Goal: Task Accomplishment & Management: Complete application form

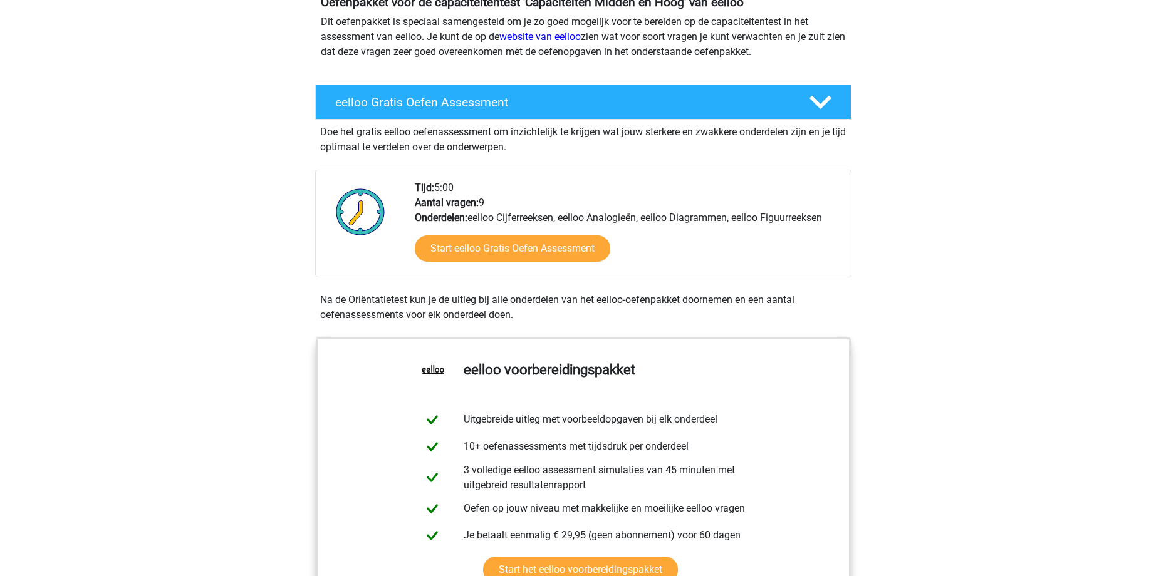
scroll to position [251, 0]
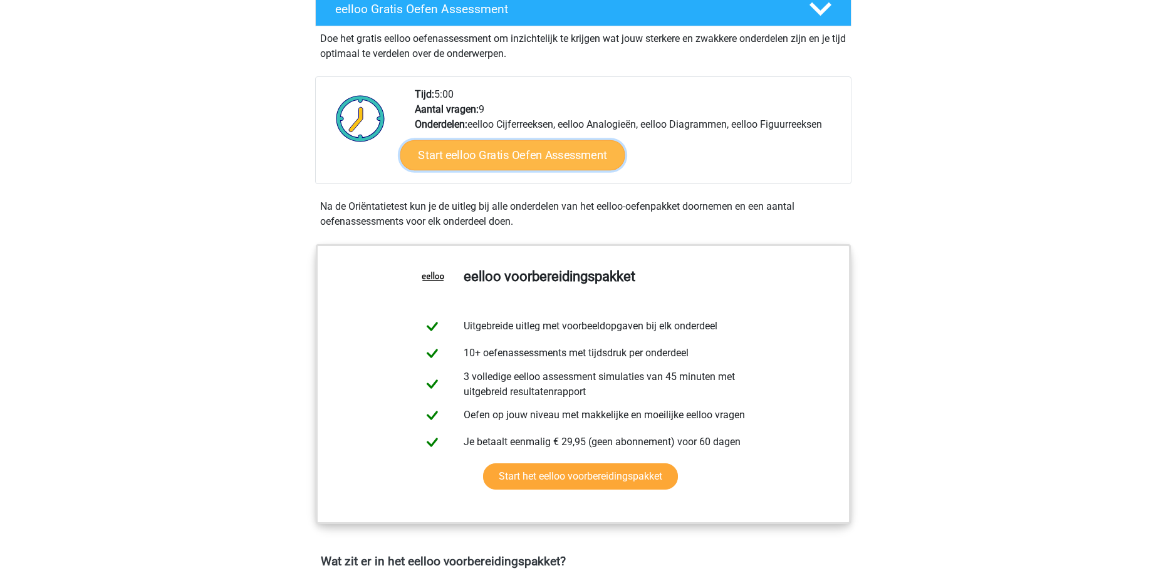
click at [502, 167] on link "Start eelloo Gratis Oefen Assessment" at bounding box center [512, 155] width 225 height 30
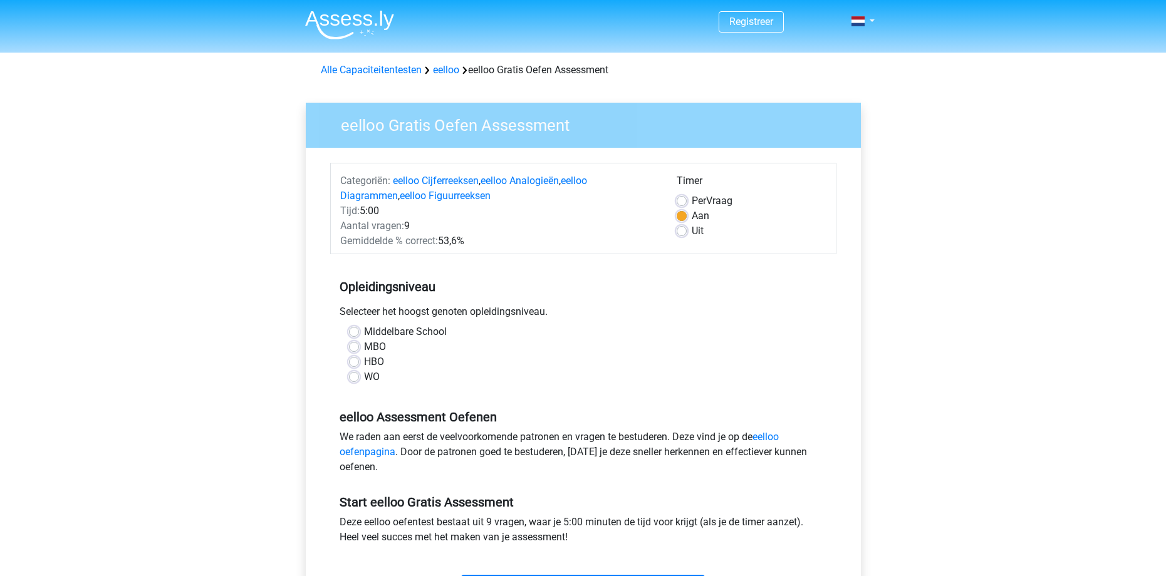
click at [364, 334] on label "Middelbare School" at bounding box center [405, 331] width 83 height 15
click at [353, 334] on input "Middelbare School" at bounding box center [354, 330] width 10 height 13
radio input "true"
click at [364, 349] on label "MBO" at bounding box center [375, 346] width 22 height 15
click at [356, 349] on input "MBO" at bounding box center [354, 345] width 10 height 13
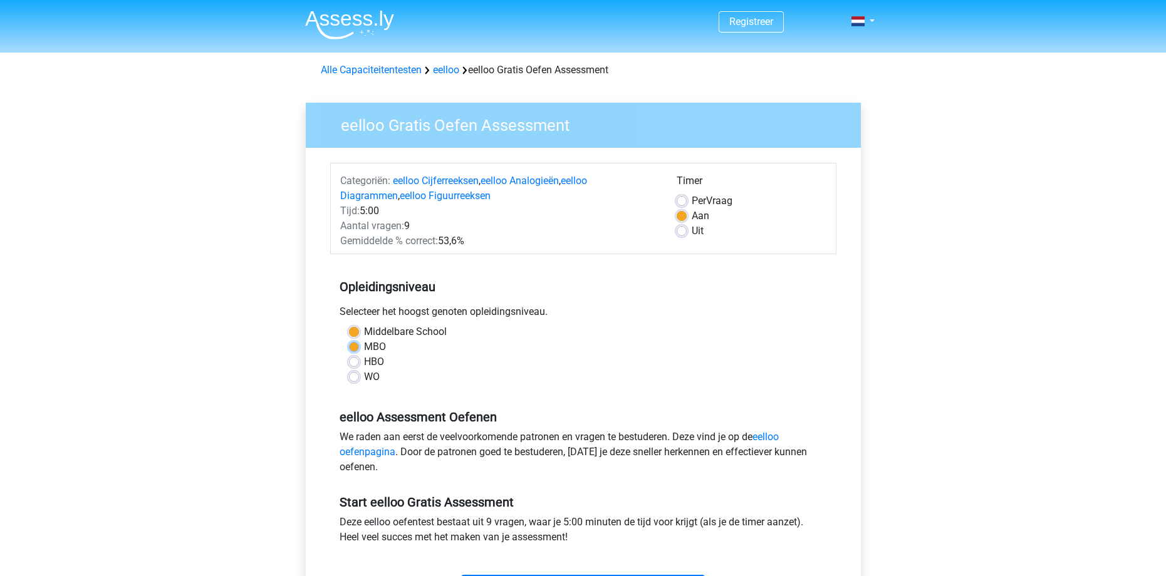
radio input "true"
click at [364, 331] on label "Middelbare School" at bounding box center [405, 331] width 83 height 15
click at [354, 331] on input "Middelbare School" at bounding box center [354, 330] width 10 height 13
radio input "true"
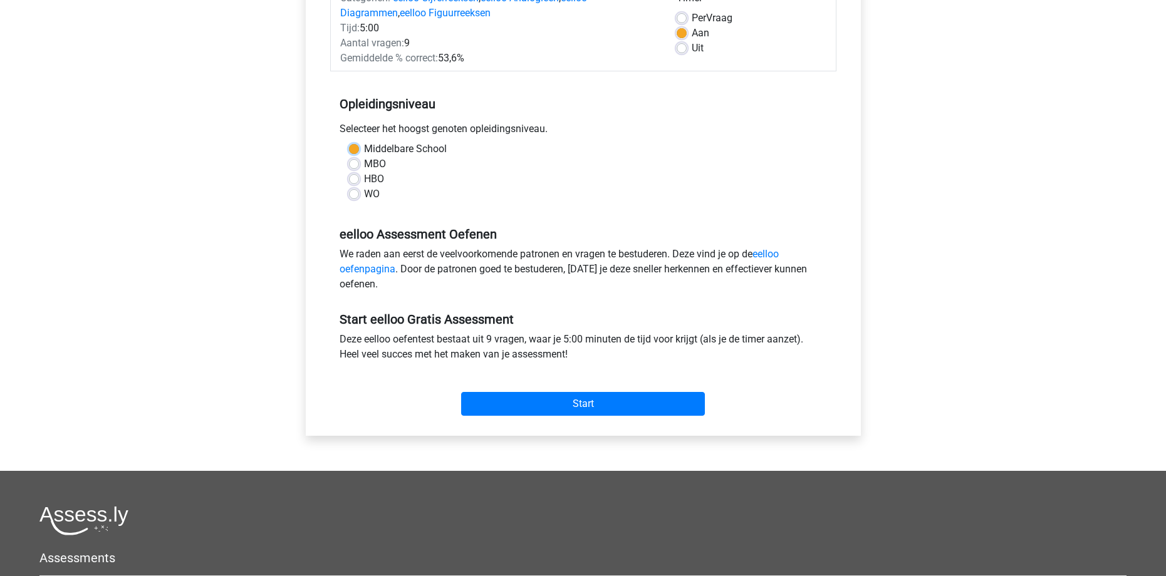
scroll to position [188, 0]
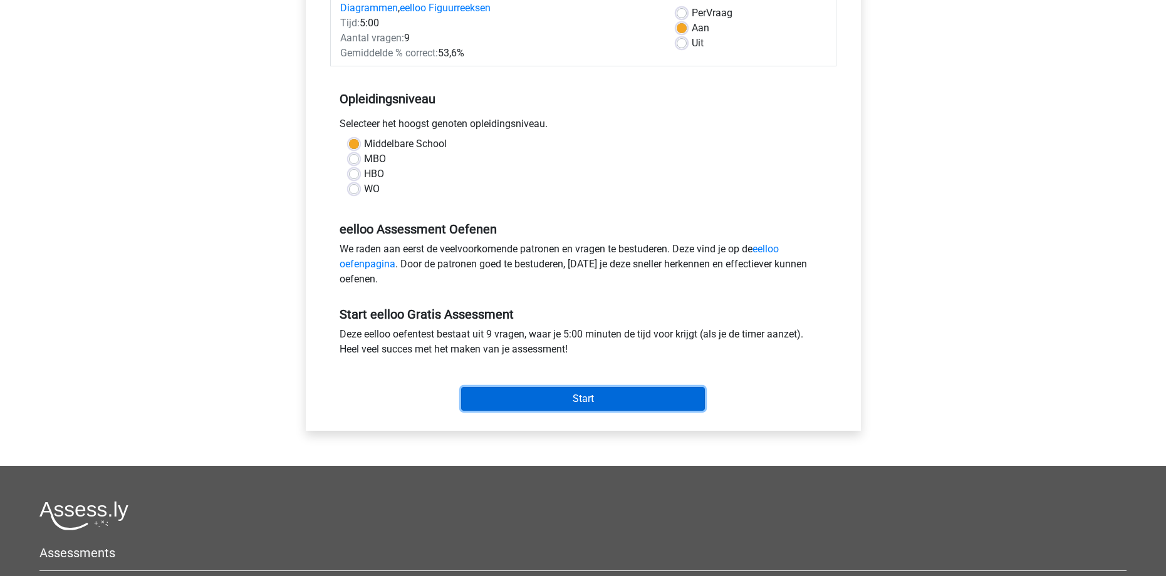
click at [628, 403] on input "Start" at bounding box center [583, 399] width 244 height 24
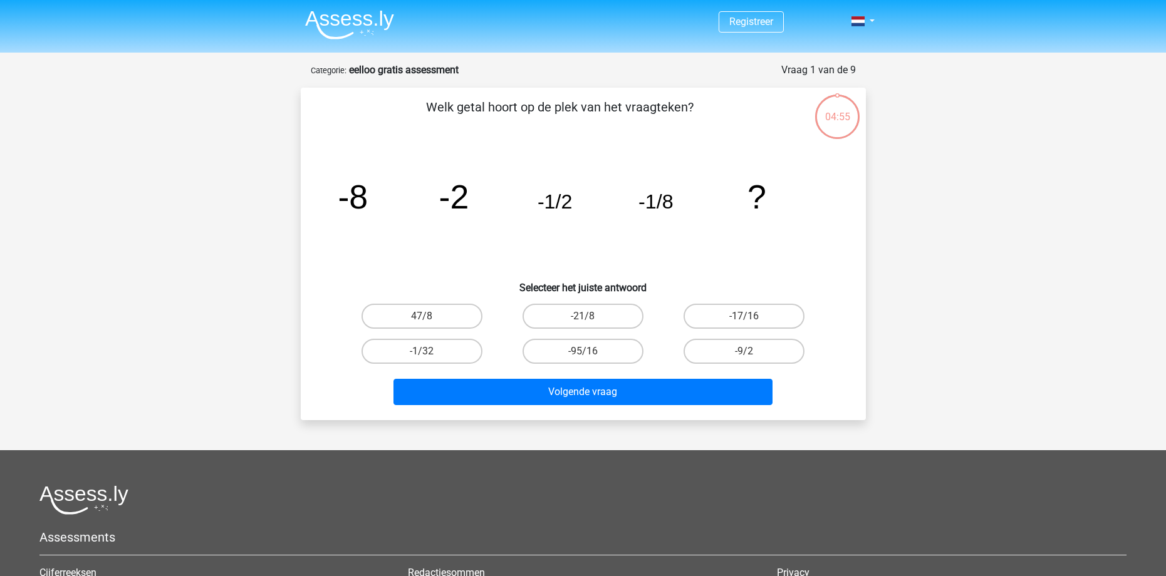
click at [343, 195] on tspan "-8" at bounding box center [353, 197] width 30 height 38
click at [432, 355] on label "-1/32" at bounding box center [421, 351] width 121 height 25
click at [430, 355] on input "-1/32" at bounding box center [426, 355] width 8 height 8
radio input "true"
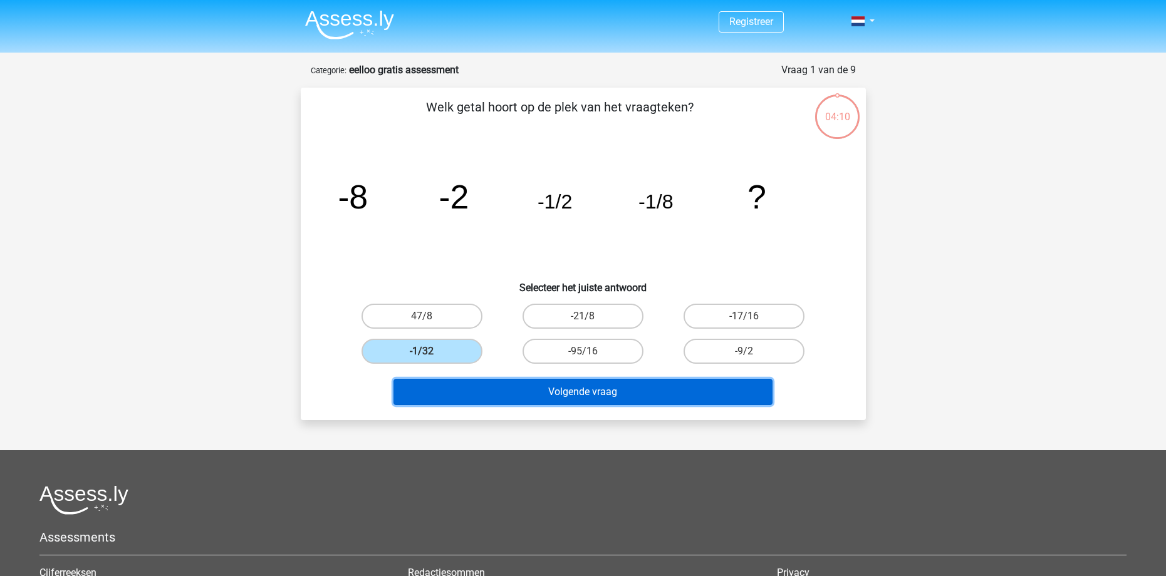
click at [624, 396] on button "Volgende vraag" at bounding box center [582, 392] width 379 height 26
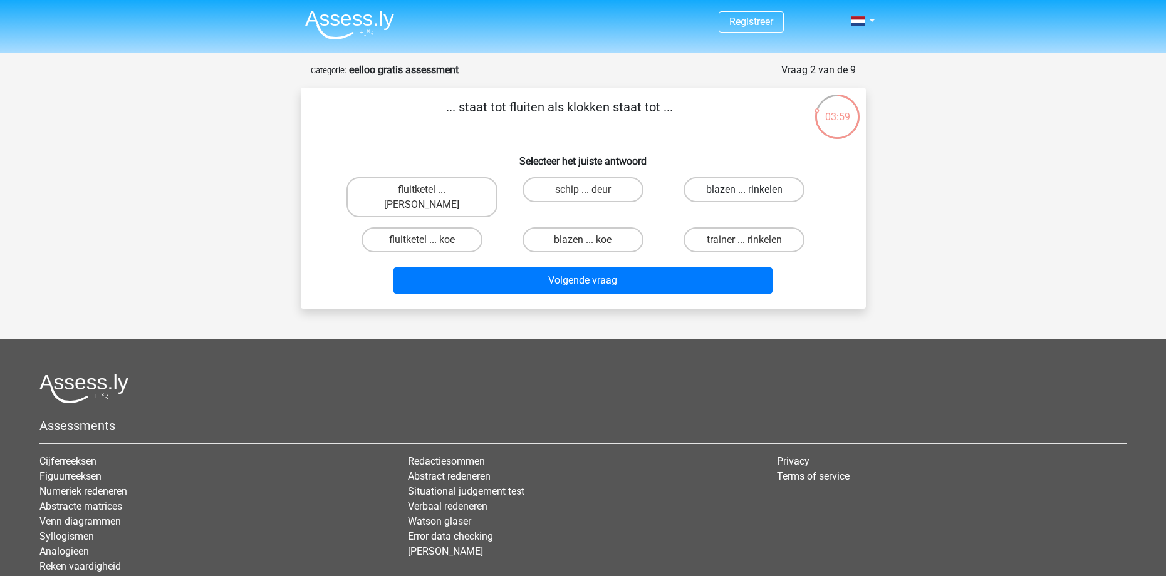
click at [735, 197] on label "blazen ... rinkelen" at bounding box center [743, 189] width 121 height 25
click at [744, 197] on input "blazen ... rinkelen" at bounding box center [748, 194] width 8 height 8
radio input "true"
click at [405, 189] on label "fluitketel ... luiden" at bounding box center [421, 197] width 151 height 40
click at [422, 190] on input "fluitketel ... luiden" at bounding box center [426, 194] width 8 height 8
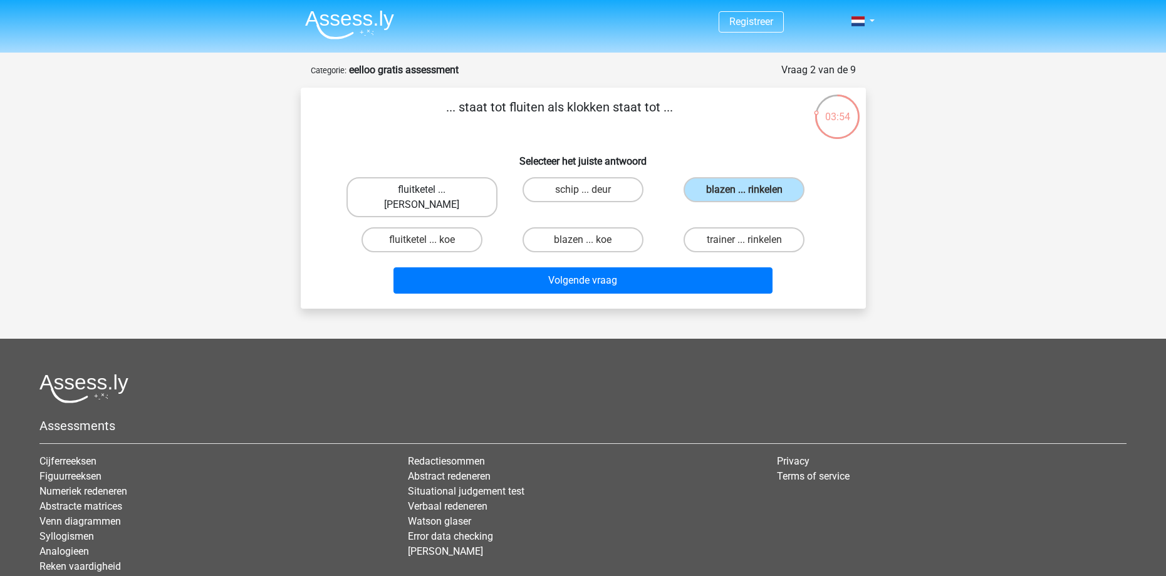
radio input "true"
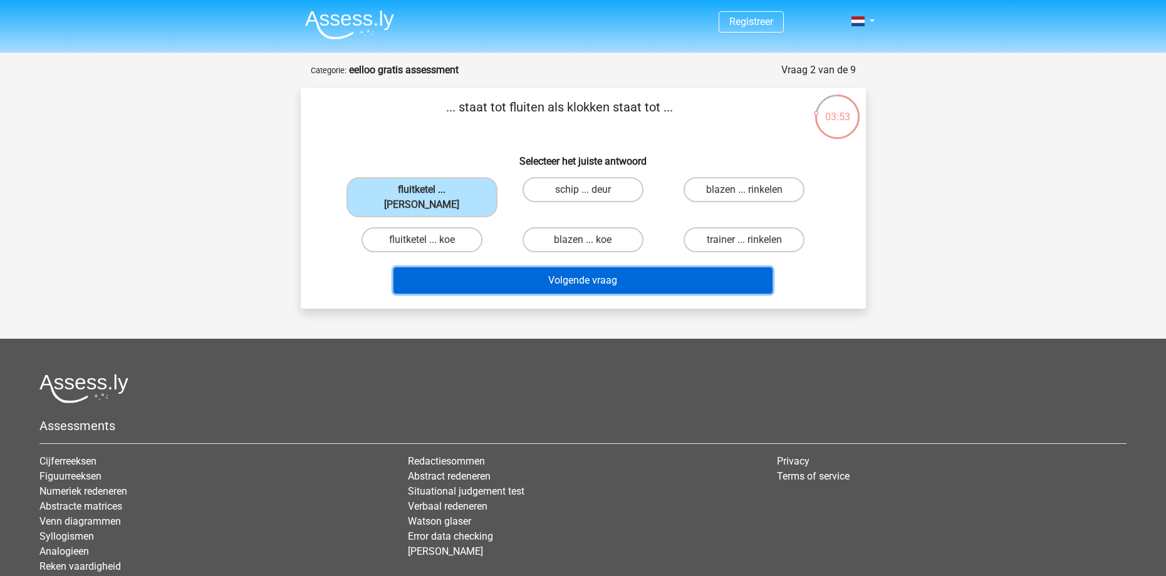
click at [552, 272] on button "Volgende vraag" at bounding box center [582, 280] width 379 height 26
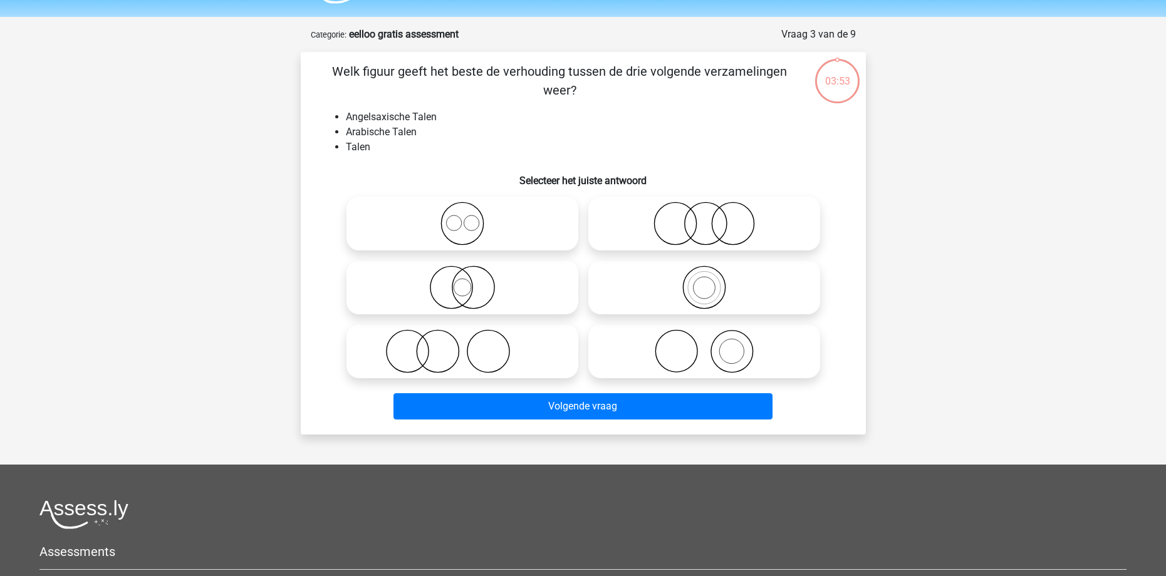
scroll to position [63, 0]
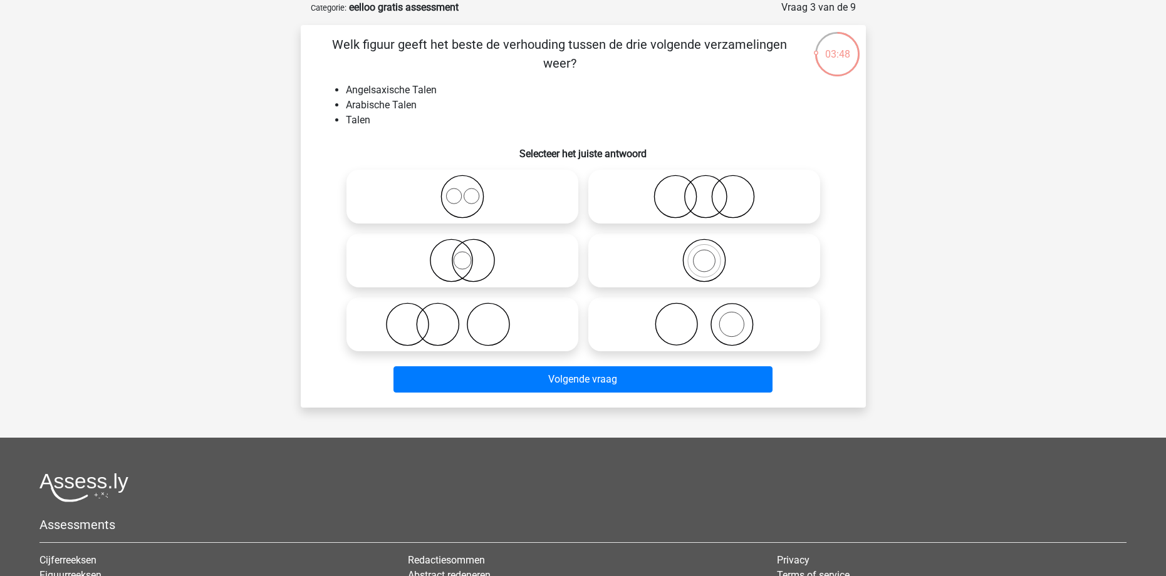
click at [458, 256] on icon at bounding box center [462, 261] width 222 height 44
click at [462, 254] on input "radio" at bounding box center [466, 250] width 8 height 8
radio input "true"
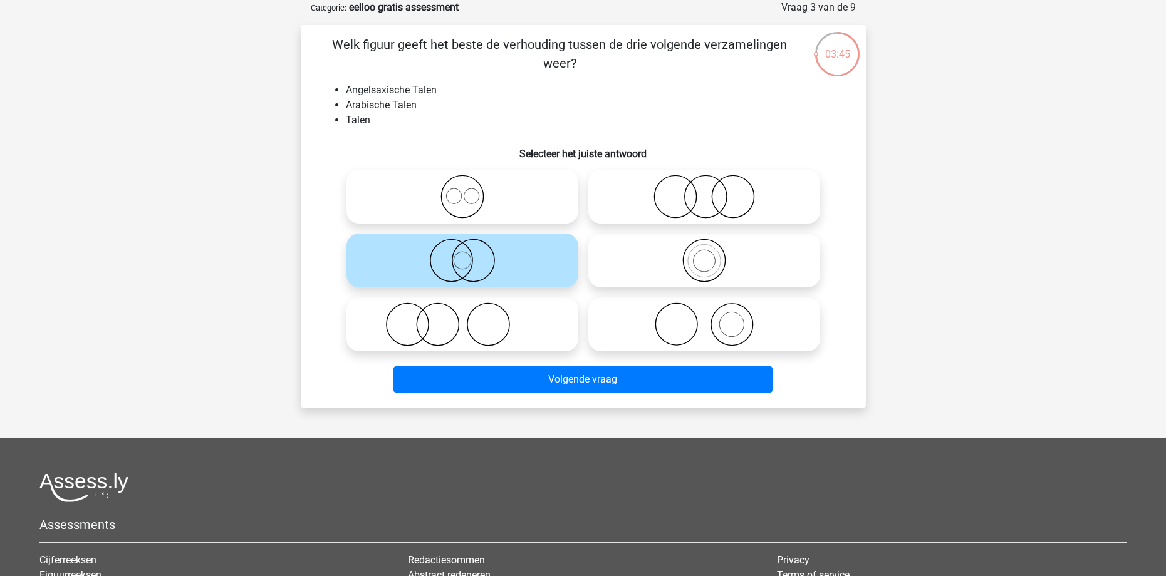
click at [509, 204] on icon at bounding box center [462, 197] width 222 height 44
click at [470, 190] on input "radio" at bounding box center [466, 186] width 8 height 8
radio input "true"
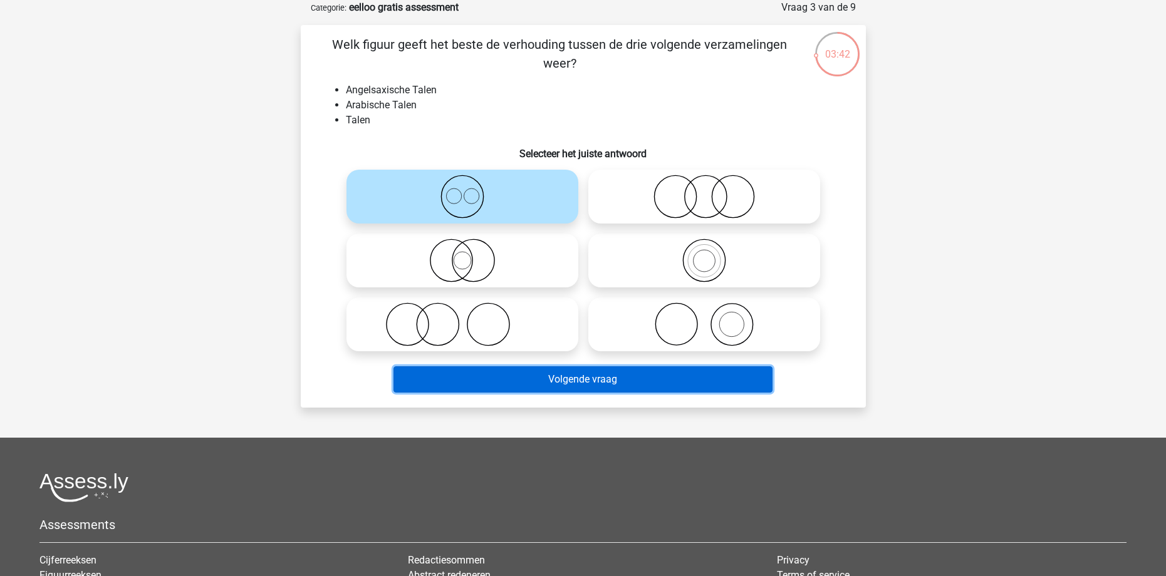
click at [620, 381] on button "Volgende vraag" at bounding box center [582, 379] width 379 height 26
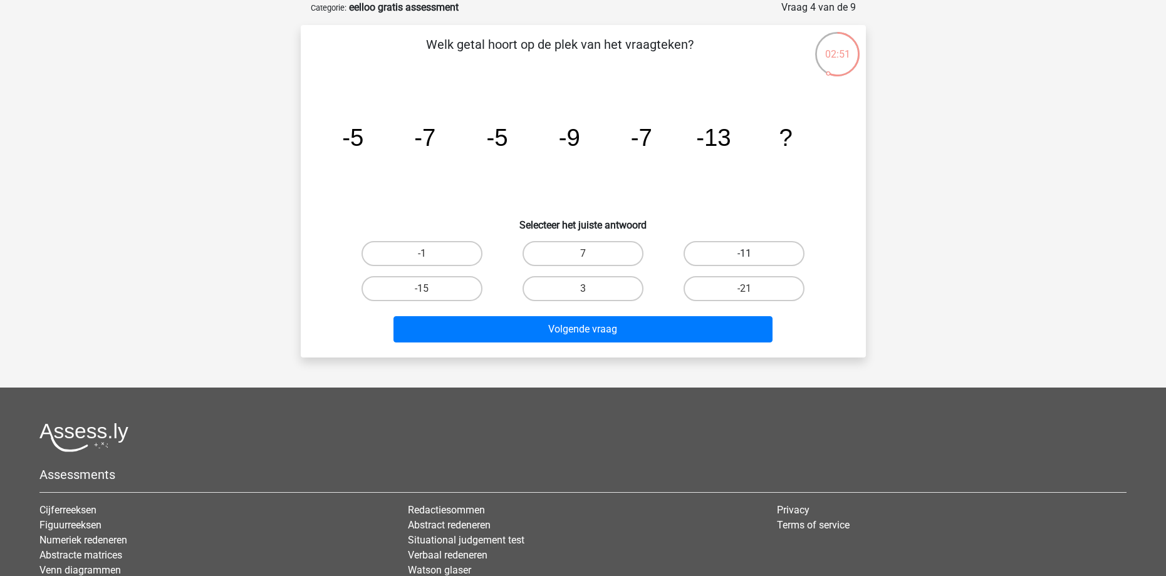
click at [793, 254] on label "-11" at bounding box center [743, 253] width 121 height 25
click at [752, 254] on input "-11" at bounding box center [748, 258] width 8 height 8
radio input "true"
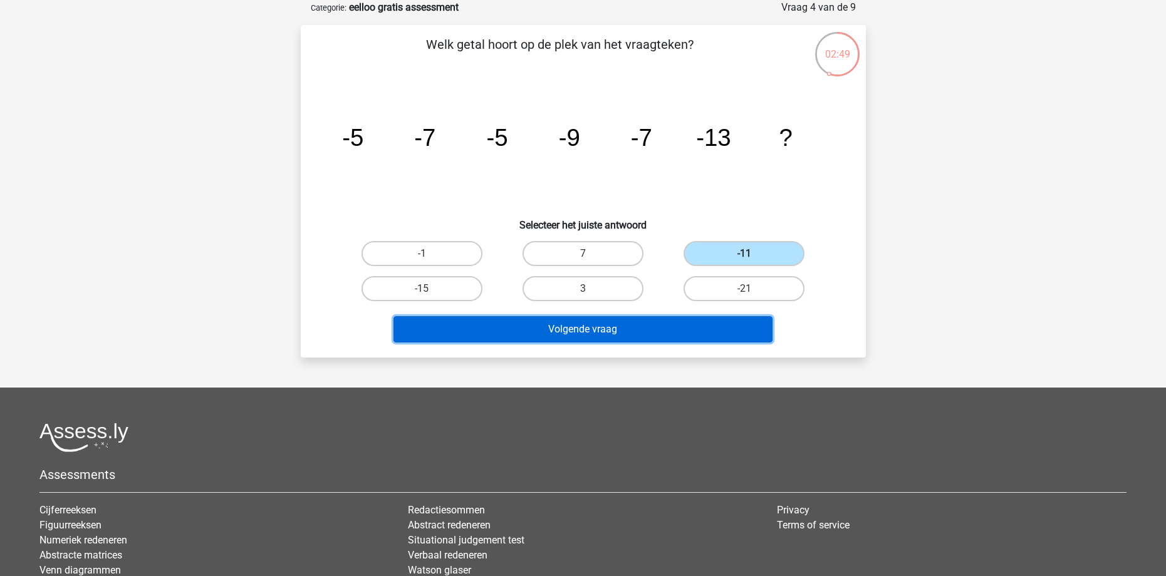
click at [652, 332] on button "Volgende vraag" at bounding box center [582, 329] width 379 height 26
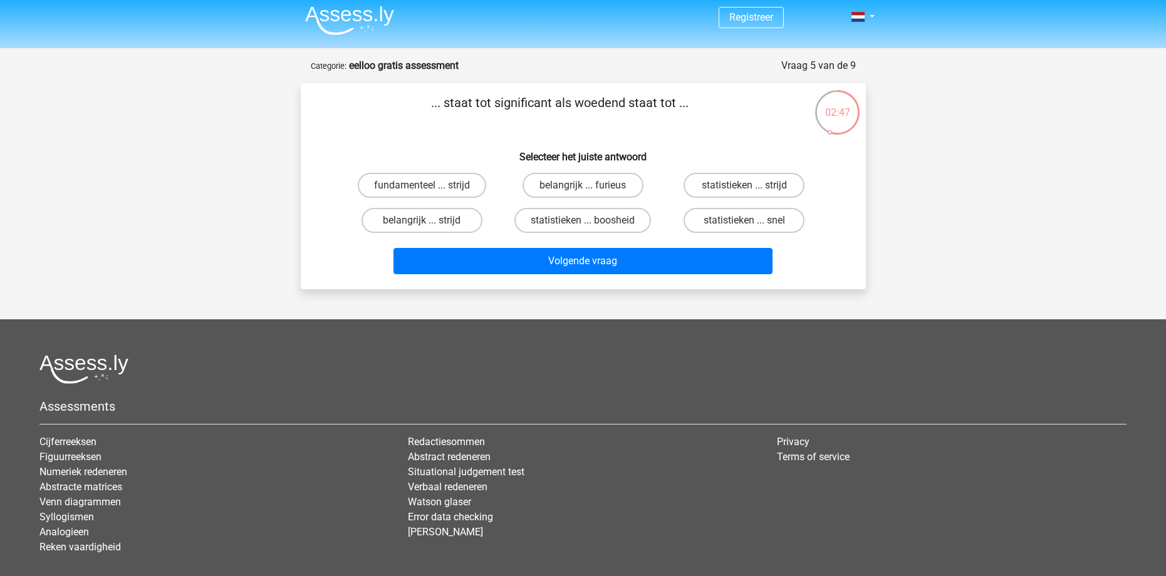
scroll to position [0, 0]
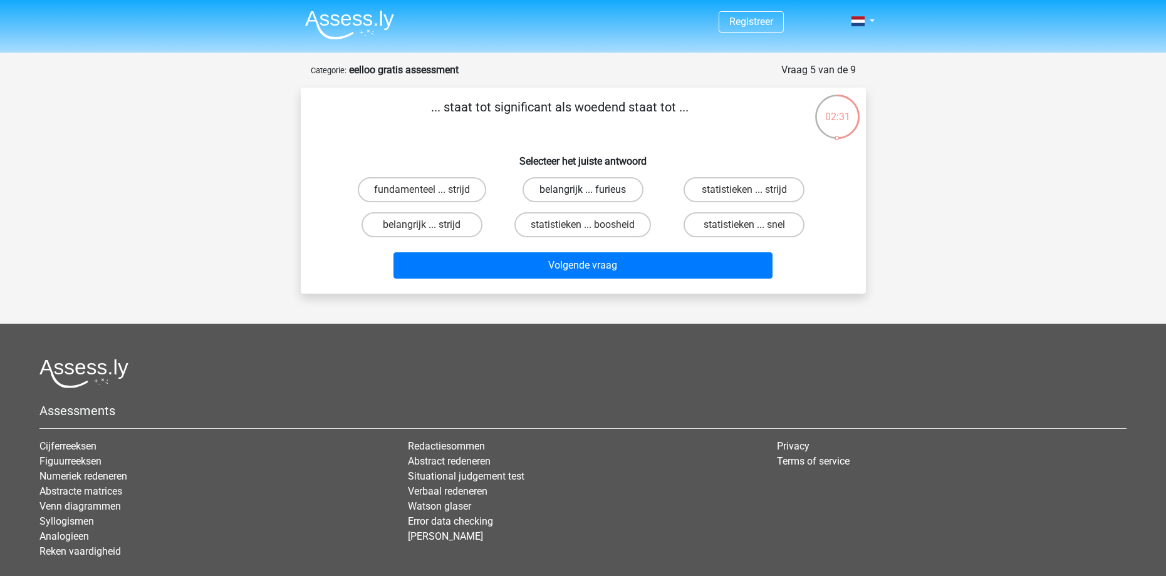
click at [547, 187] on label "belangrijk ... furieus" at bounding box center [582, 189] width 121 height 25
click at [582, 190] on input "belangrijk ... furieus" at bounding box center [586, 194] width 8 height 8
radio input "true"
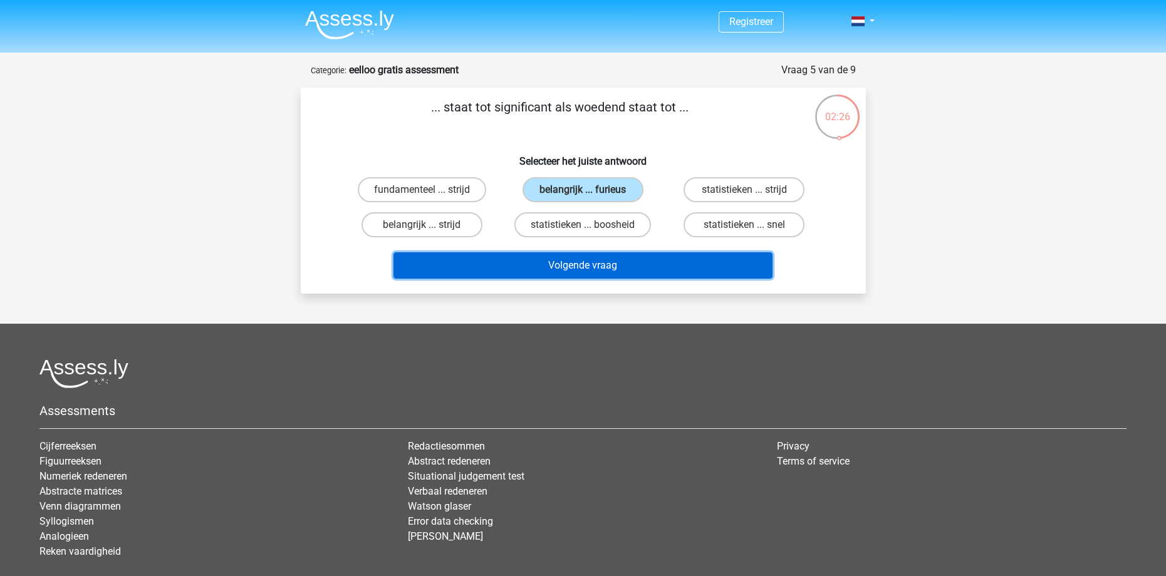
click at [612, 259] on button "Volgende vraag" at bounding box center [582, 265] width 379 height 26
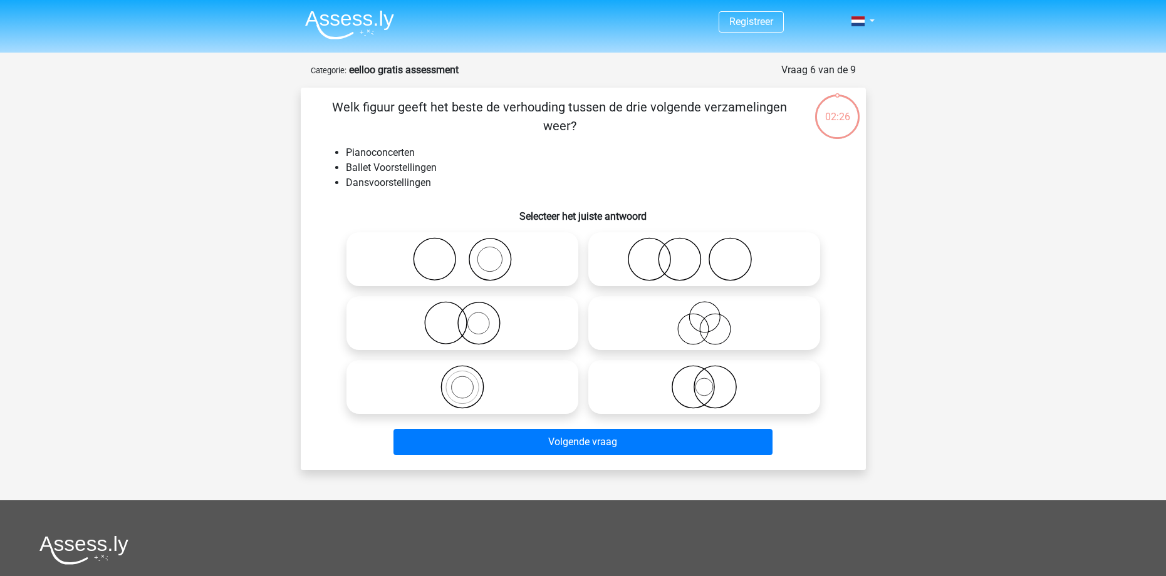
scroll to position [63, 0]
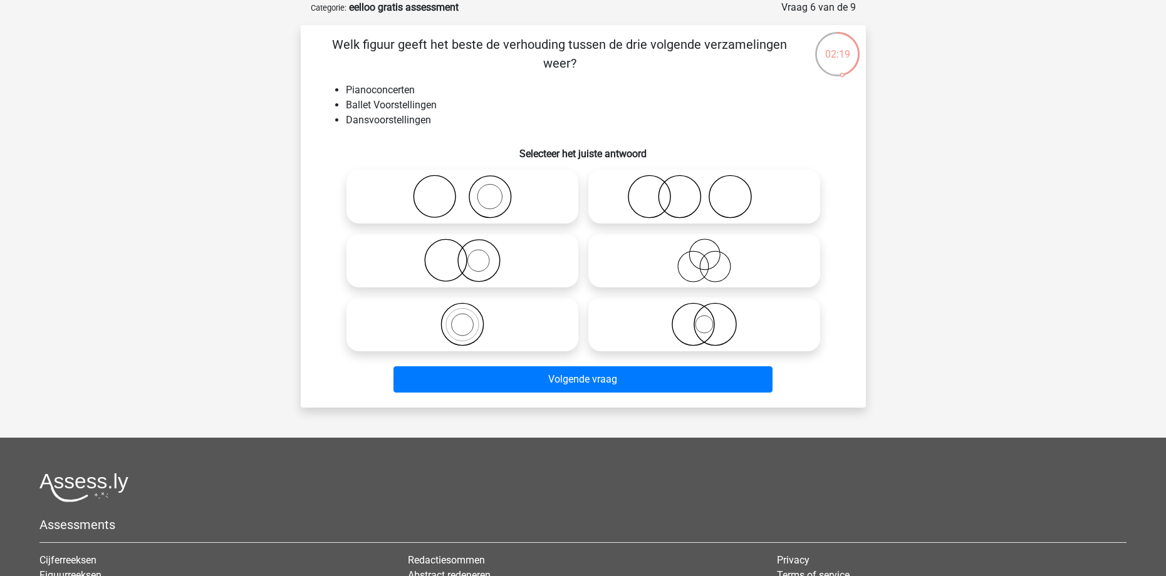
click at [738, 207] on icon at bounding box center [704, 197] width 222 height 44
click at [712, 190] on input "radio" at bounding box center [708, 186] width 8 height 8
radio input "true"
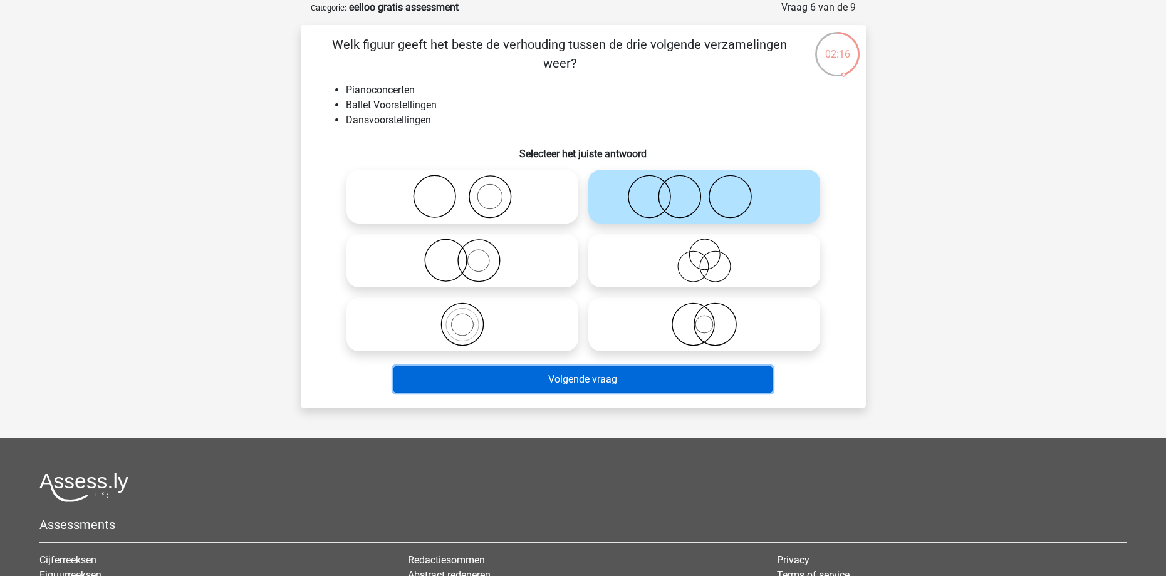
click at [707, 381] on button "Volgende vraag" at bounding box center [582, 379] width 379 height 26
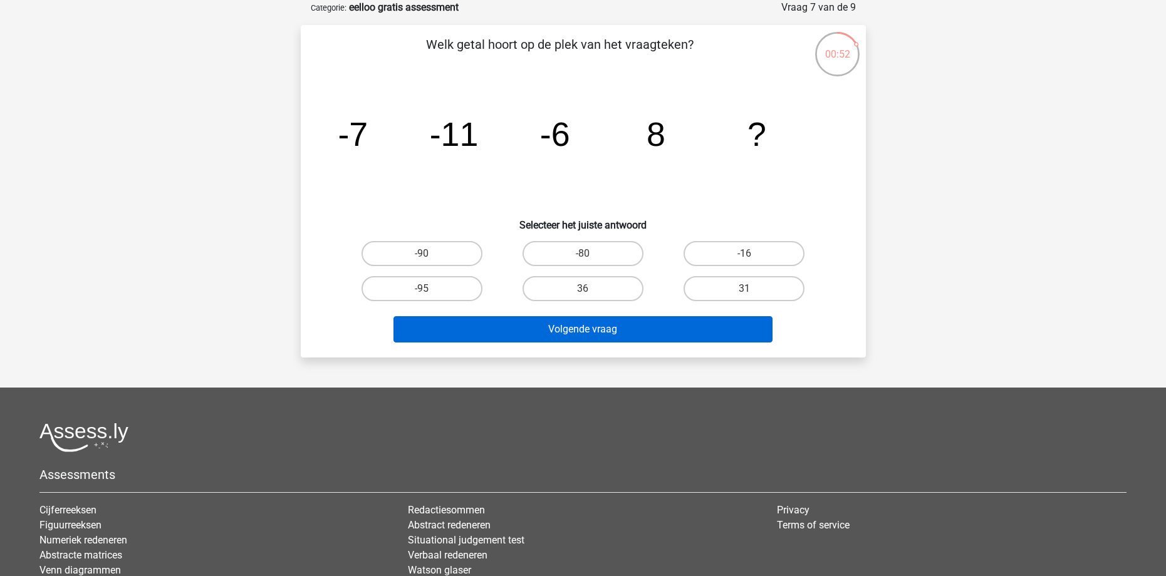
drag, startPoint x: 550, startPoint y: 296, endPoint x: 562, endPoint y: 330, distance: 36.4
click at [549, 297] on label "36" at bounding box center [582, 288] width 121 height 25
click at [582, 297] on input "36" at bounding box center [586, 293] width 8 height 8
radio input "true"
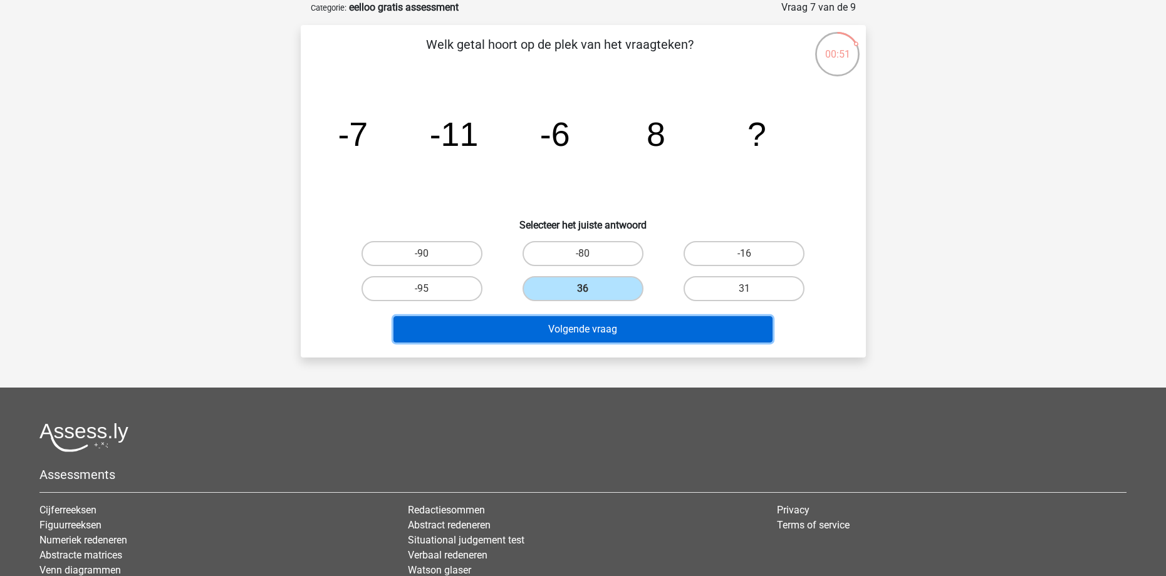
click at [582, 339] on button "Volgende vraag" at bounding box center [582, 329] width 379 height 26
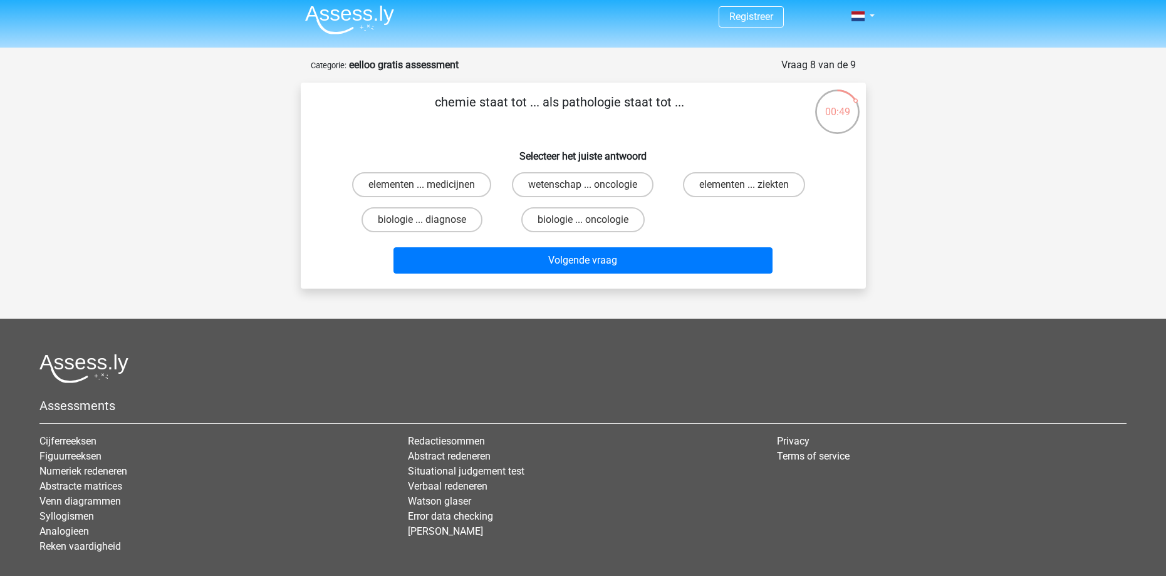
scroll to position [0, 0]
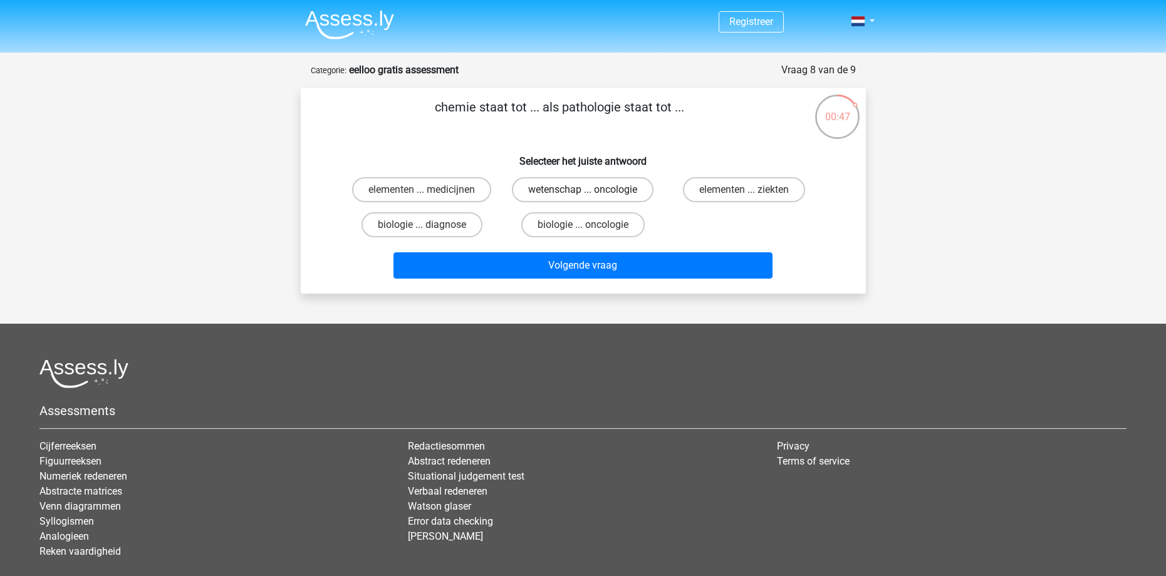
click at [626, 189] on label "wetenschap ... oncologie" at bounding box center [583, 189] width 142 height 25
click at [591, 190] on input "wetenschap ... oncologie" at bounding box center [586, 194] width 8 height 8
radio input "true"
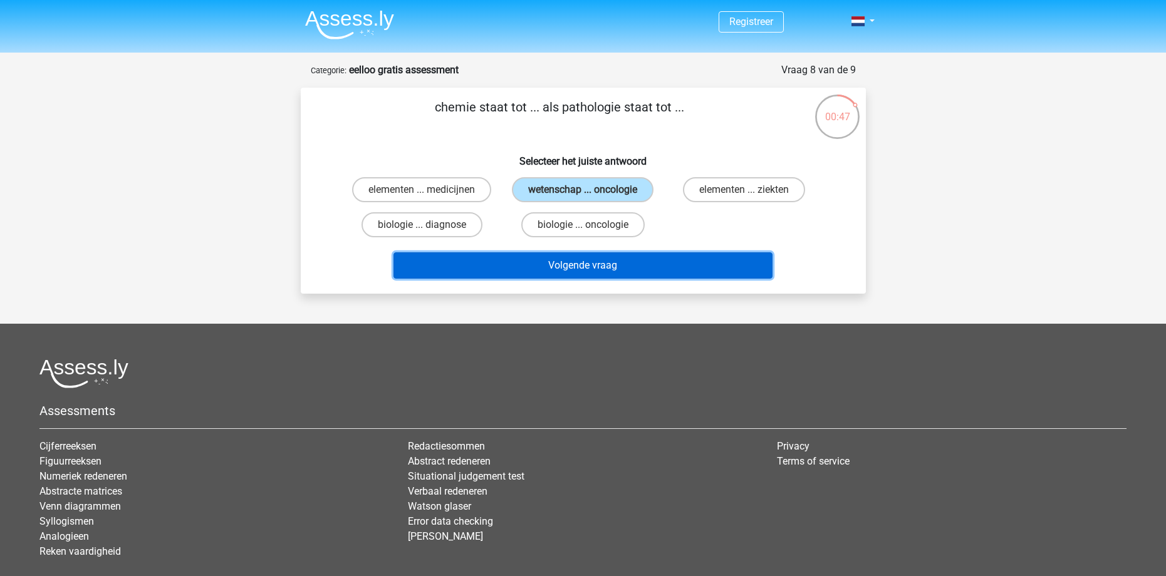
click at [672, 267] on button "Volgende vraag" at bounding box center [582, 265] width 379 height 26
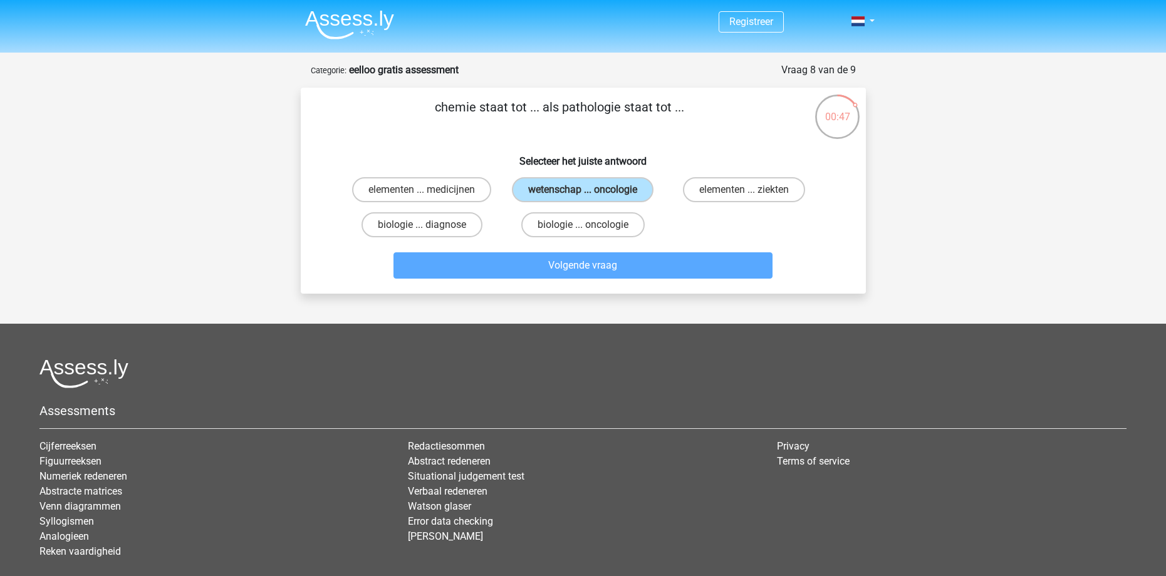
scroll to position [63, 0]
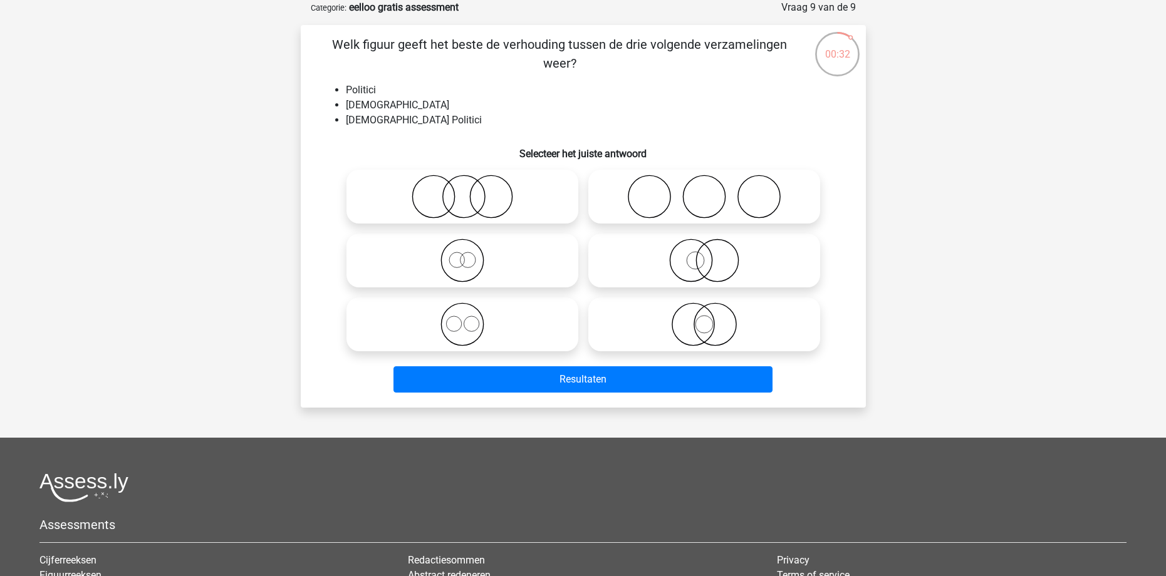
click at [666, 254] on icon at bounding box center [704, 261] width 222 height 44
click at [704, 254] on input "radio" at bounding box center [708, 250] width 8 height 8
radio input "true"
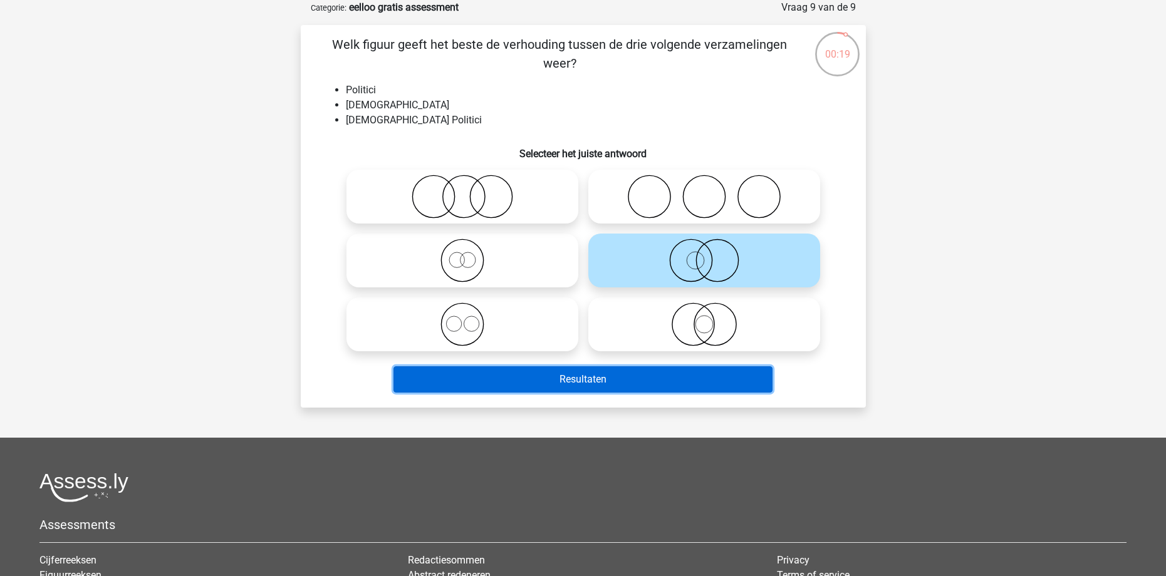
click at [676, 383] on button "Resultaten" at bounding box center [582, 379] width 379 height 26
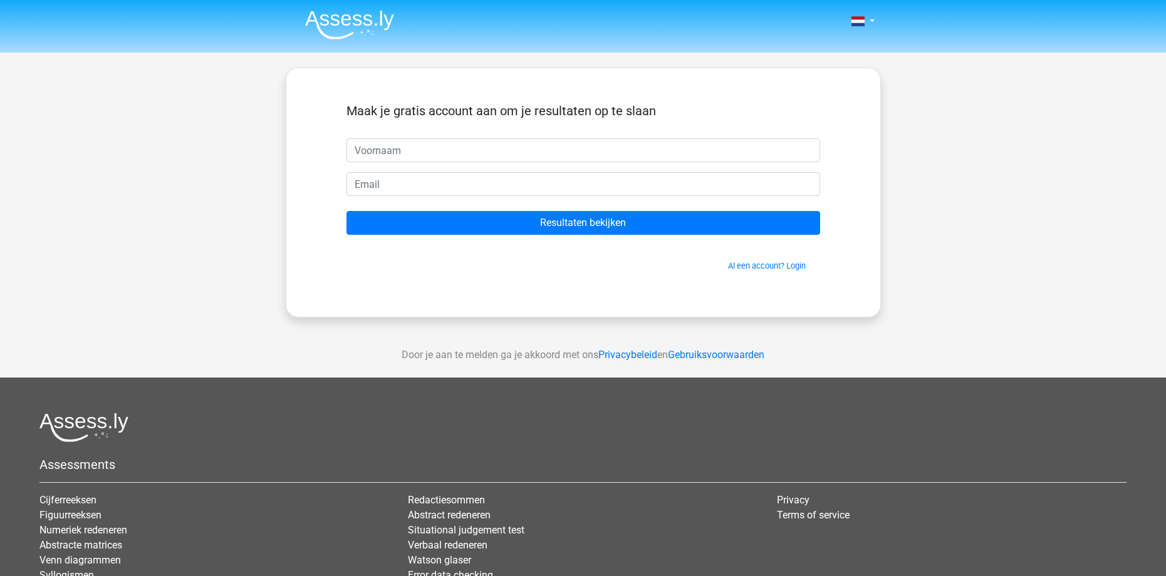
click at [549, 151] on input "text" at bounding box center [583, 150] width 474 height 24
type input "d"
click at [384, 185] on input "email" at bounding box center [583, 184] width 474 height 24
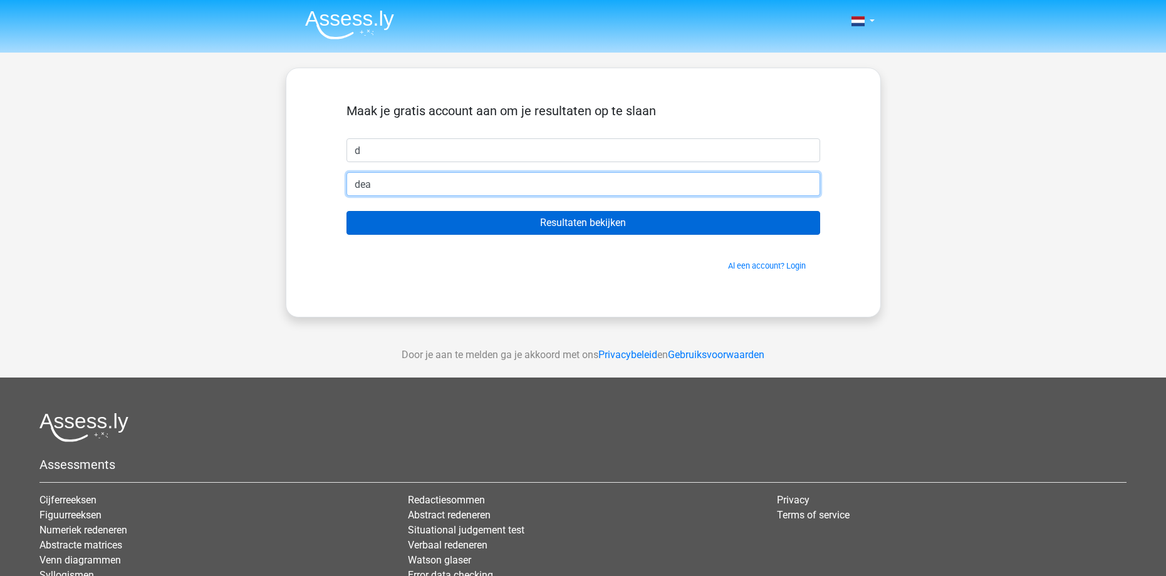
type input "deanbeeloo1208@gmail.com"
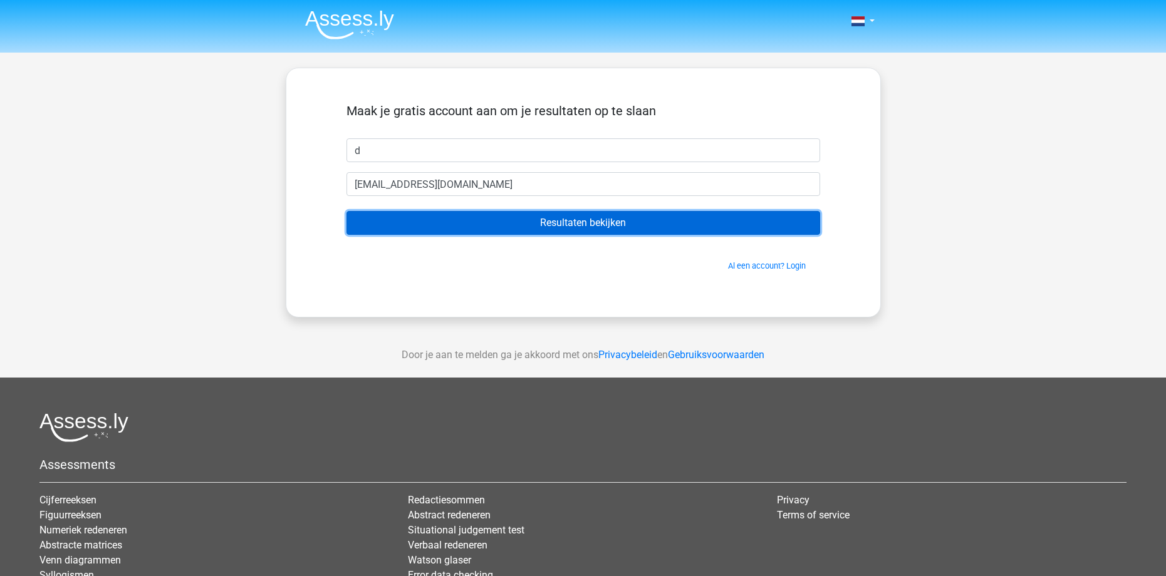
click at [506, 224] on input "Resultaten bekijken" at bounding box center [583, 223] width 474 height 24
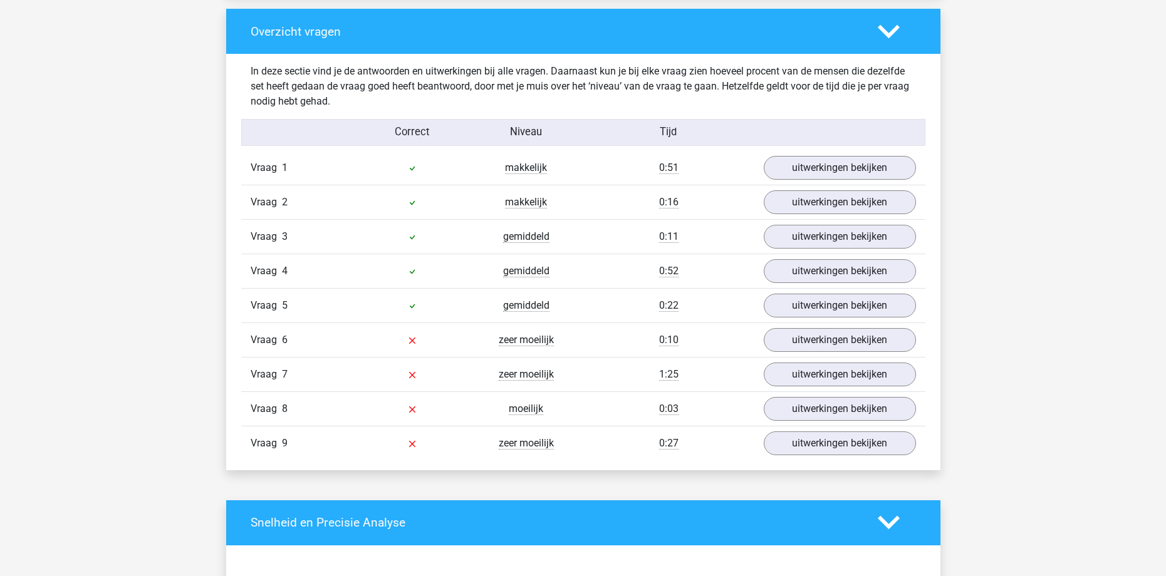
scroll to position [1378, 0]
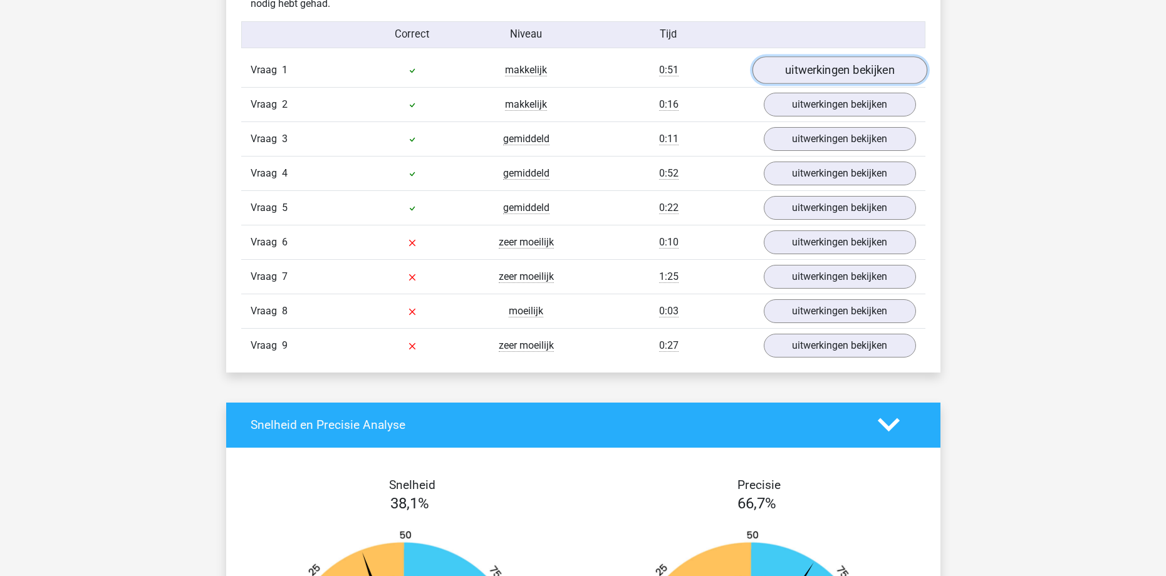
click at [819, 64] on link "uitwerkingen bekijken" at bounding box center [839, 70] width 175 height 28
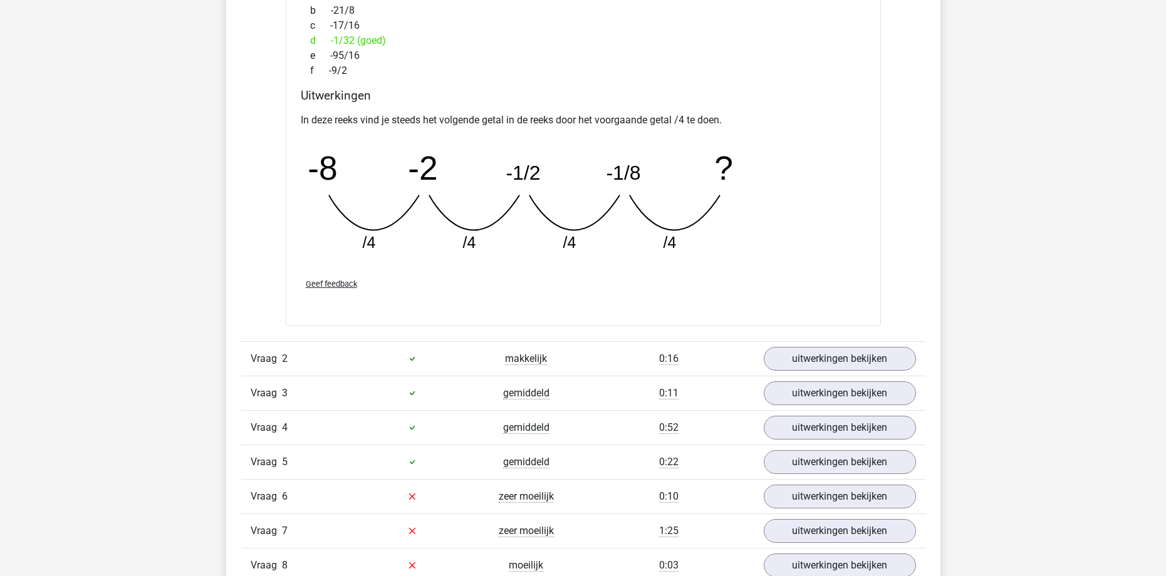
scroll to position [1691, 0]
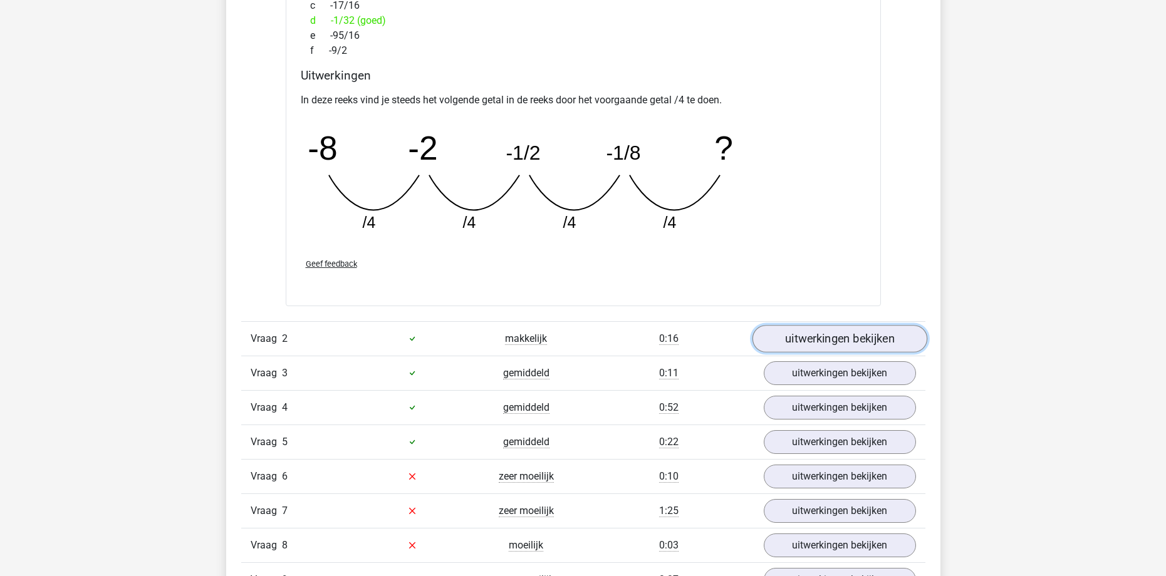
click at [854, 329] on link "uitwerkingen bekijken" at bounding box center [839, 339] width 175 height 28
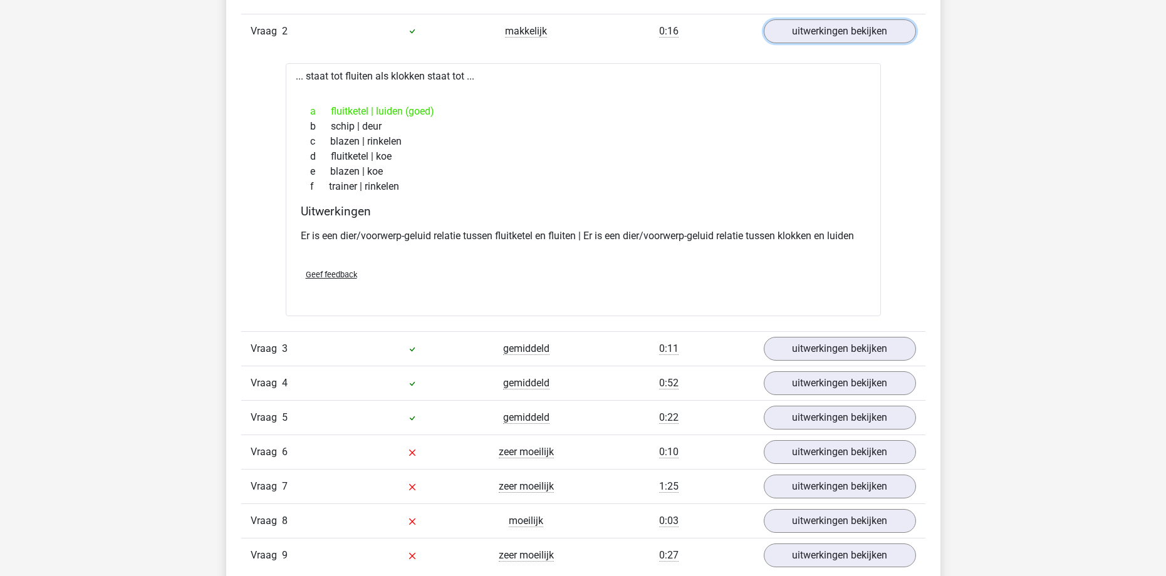
scroll to position [2004, 0]
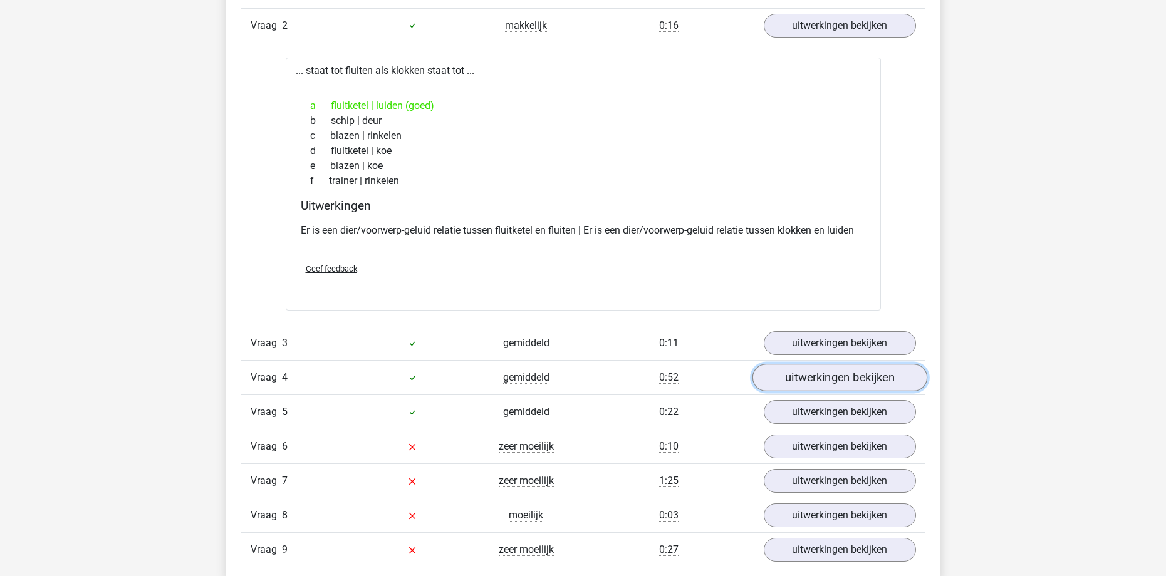
click at [841, 375] on link "uitwerkingen bekijken" at bounding box center [839, 378] width 175 height 28
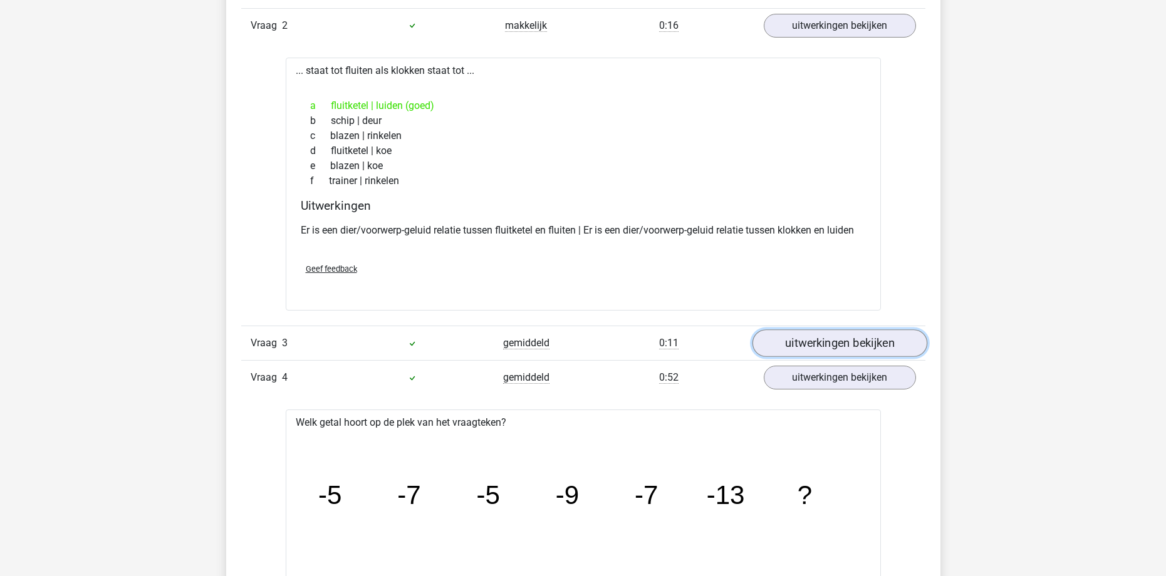
click at [857, 344] on link "uitwerkingen bekijken" at bounding box center [839, 343] width 175 height 28
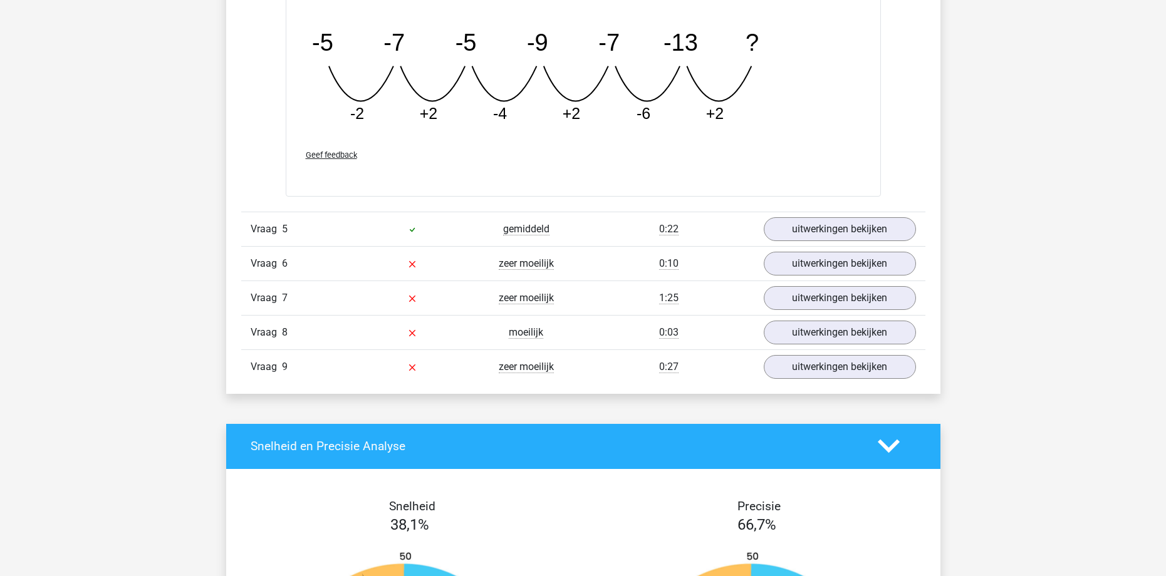
scroll to position [3570, 0]
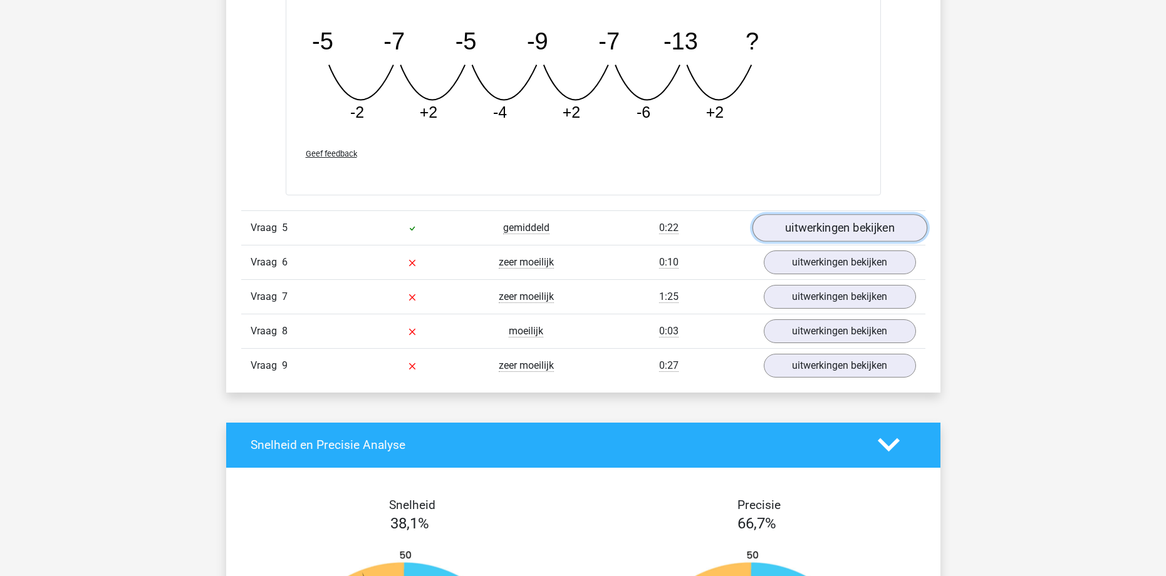
click at [799, 224] on link "uitwerkingen bekijken" at bounding box center [839, 228] width 175 height 28
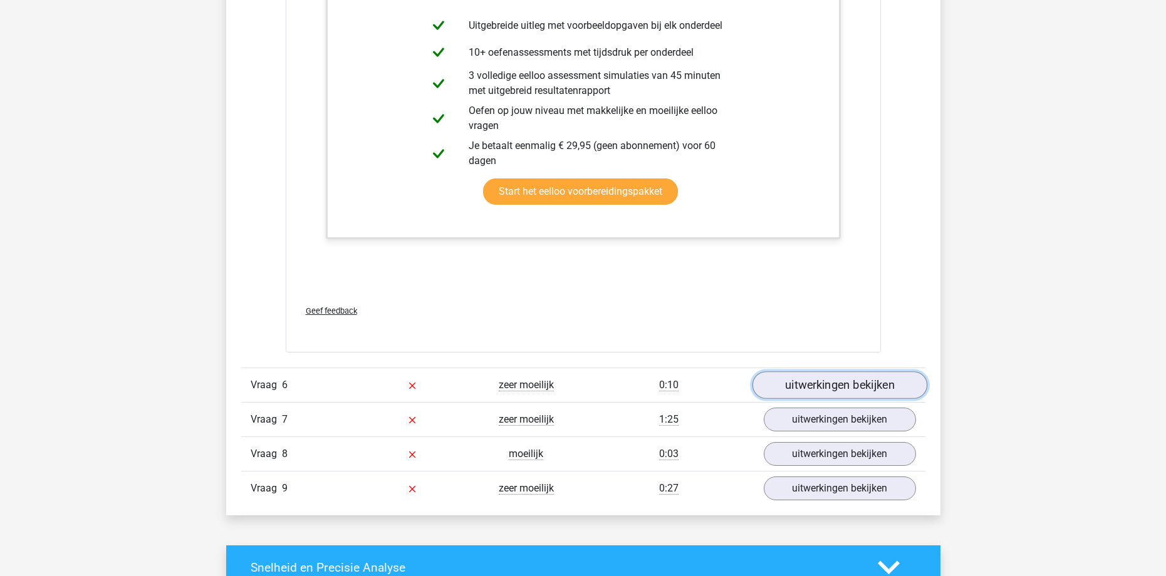
click at [831, 376] on link "uitwerkingen bekijken" at bounding box center [839, 385] width 175 height 28
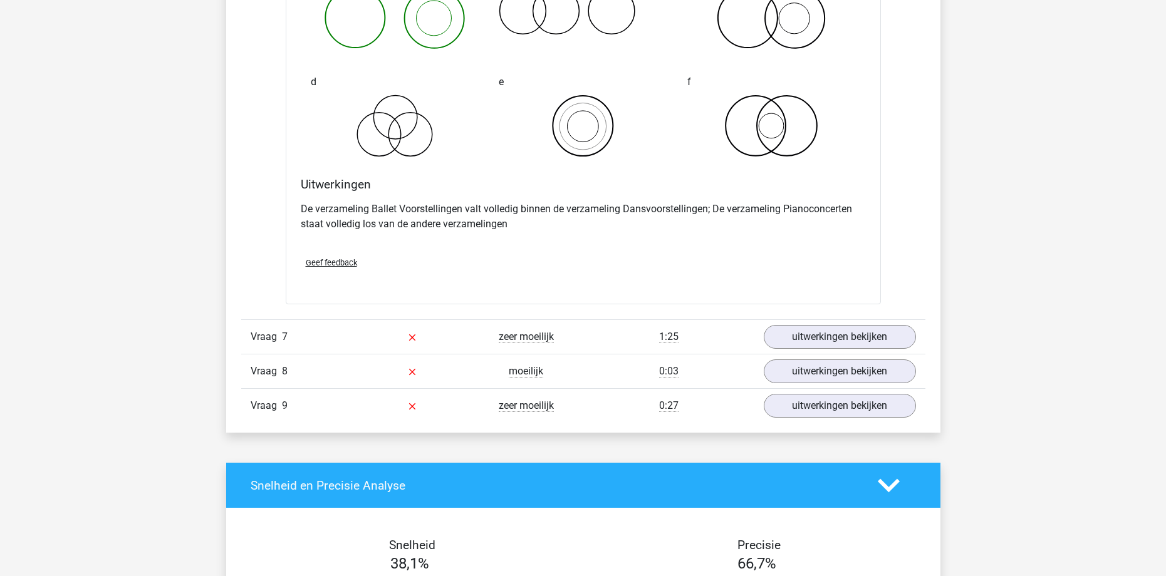
scroll to position [4635, 0]
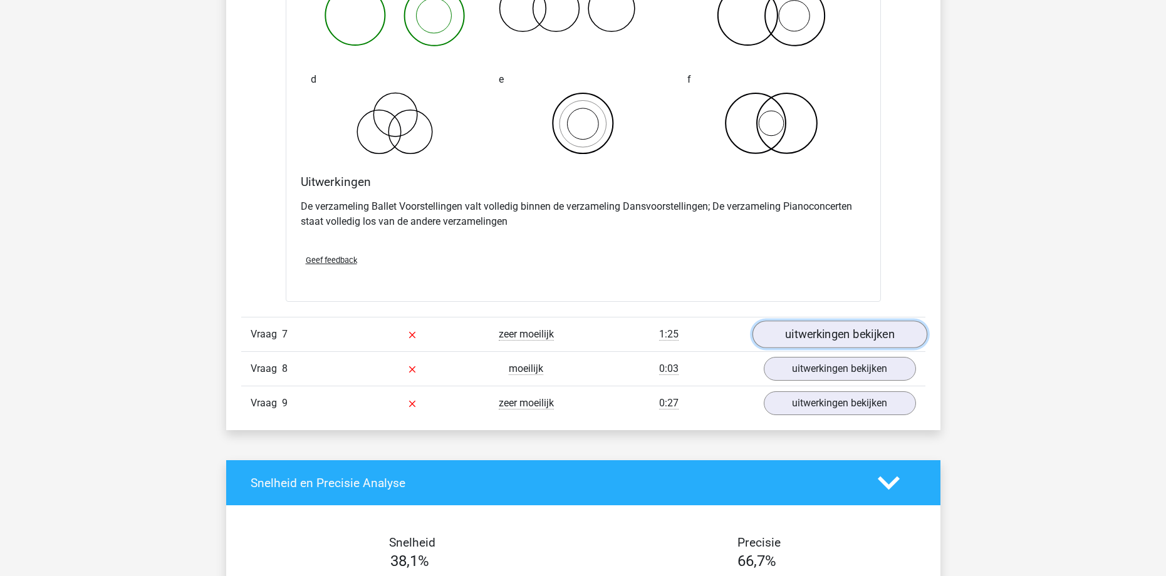
click at [870, 330] on link "uitwerkingen bekijken" at bounding box center [839, 335] width 175 height 28
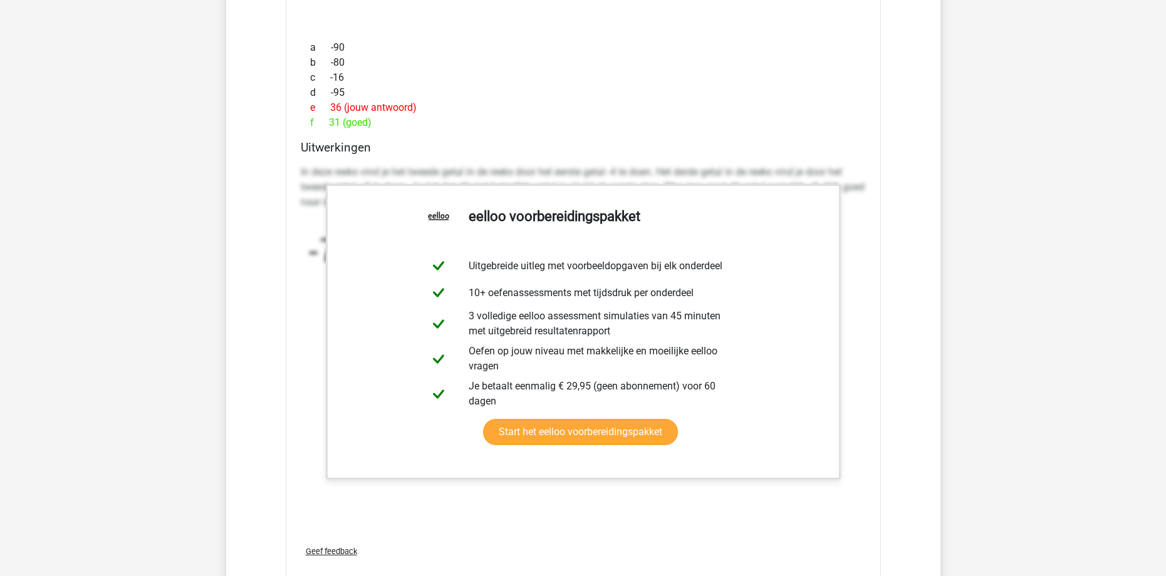
scroll to position [5261, 0]
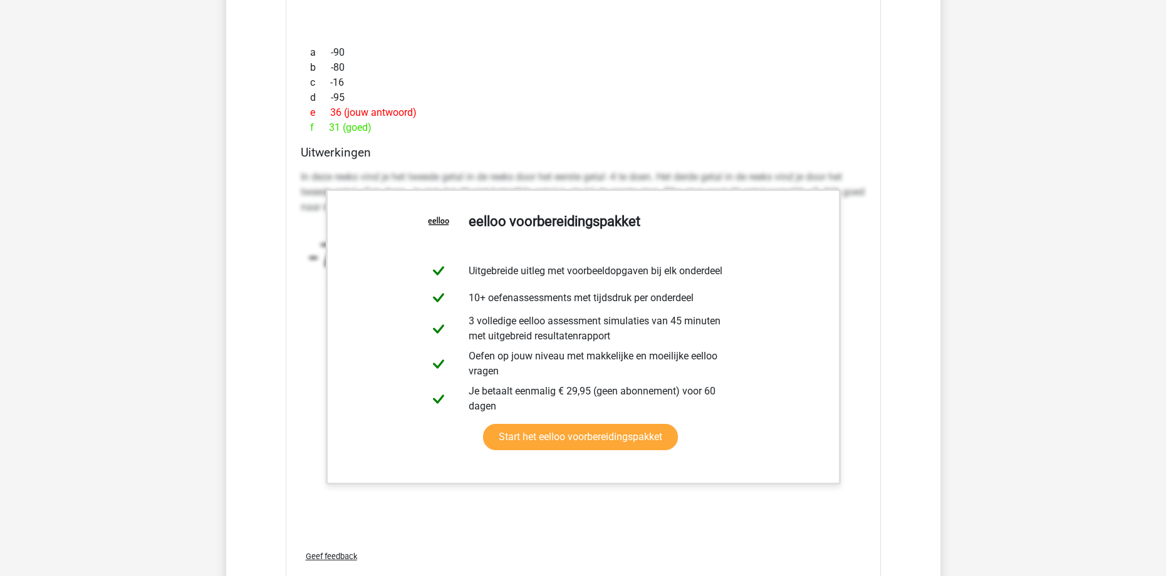
click at [879, 259] on div "Welk getal hoort op de plek van het vraagteken? image/svg+xml -7 -11 -6 8 ? a -…" at bounding box center [583, 231] width 595 height 733
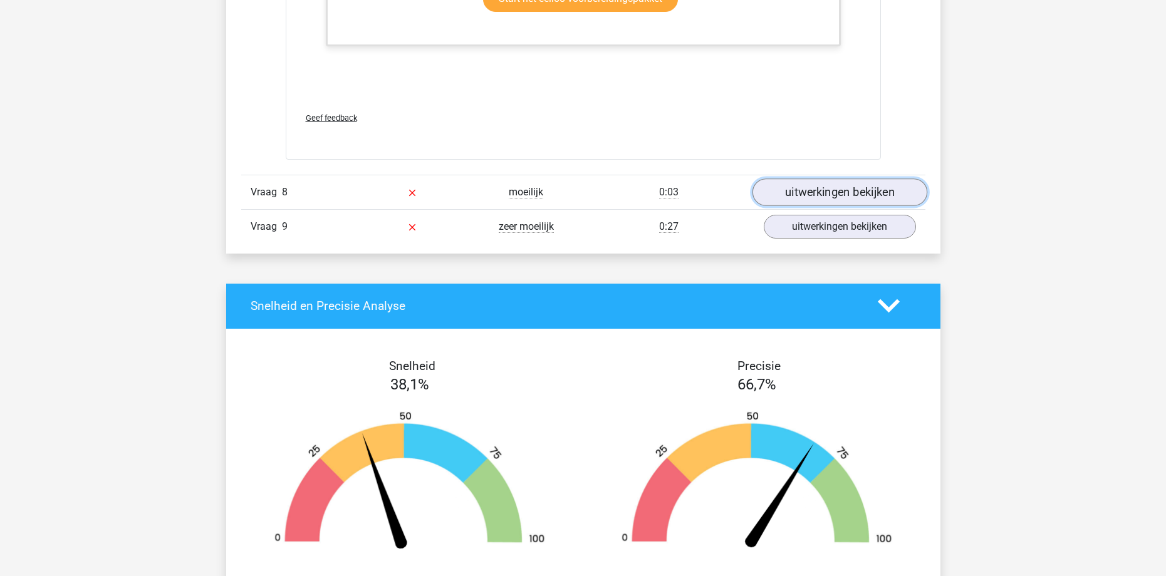
click at [844, 200] on link "uitwerkingen bekijken" at bounding box center [839, 193] width 175 height 28
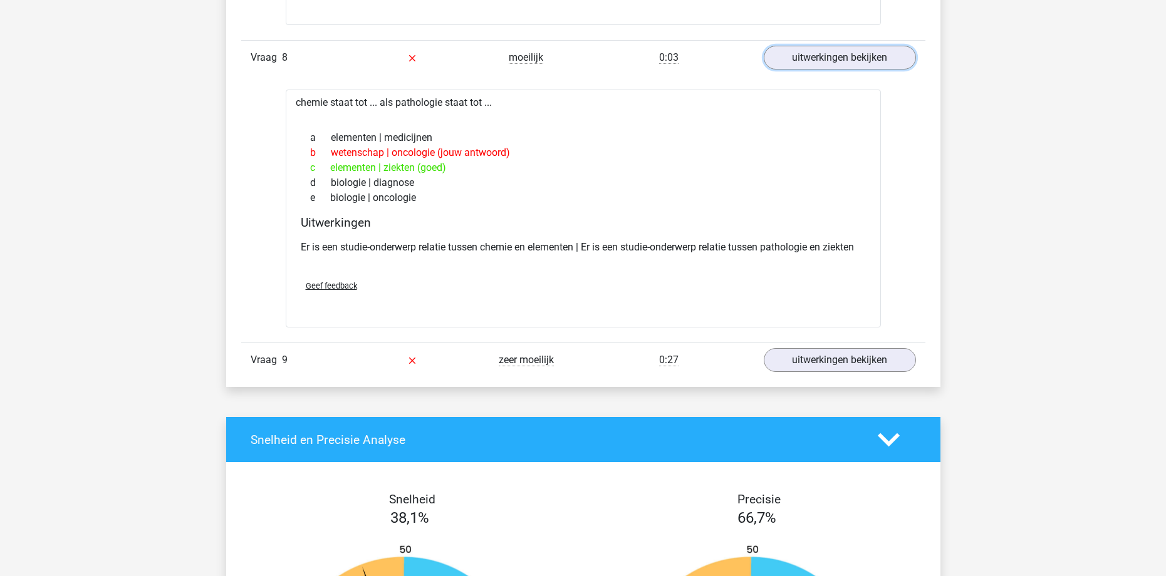
scroll to position [5700, 0]
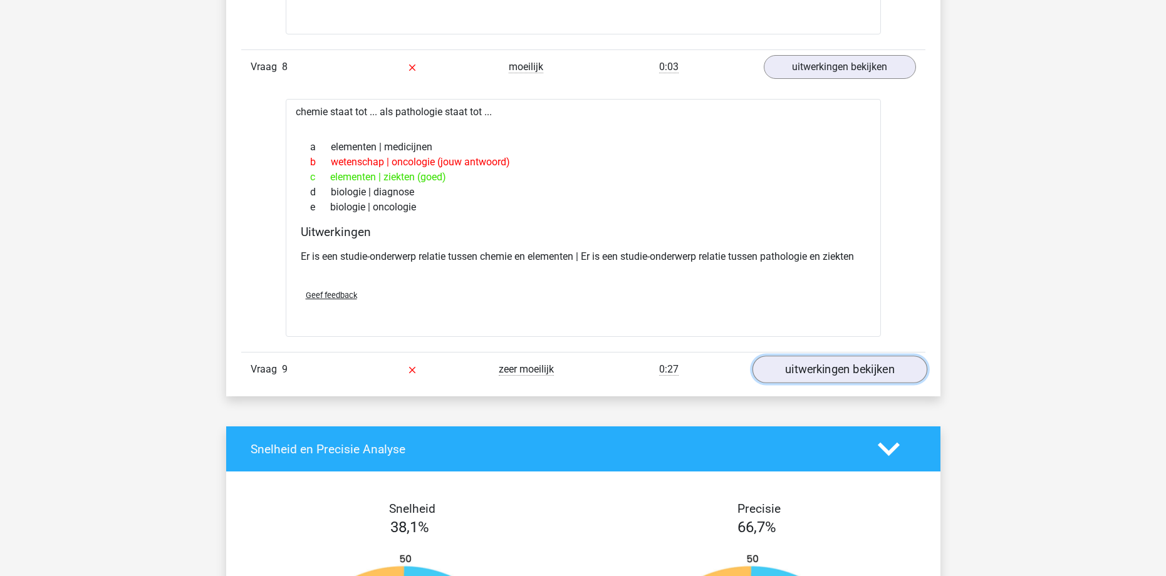
click at [871, 373] on link "uitwerkingen bekijken" at bounding box center [839, 370] width 175 height 28
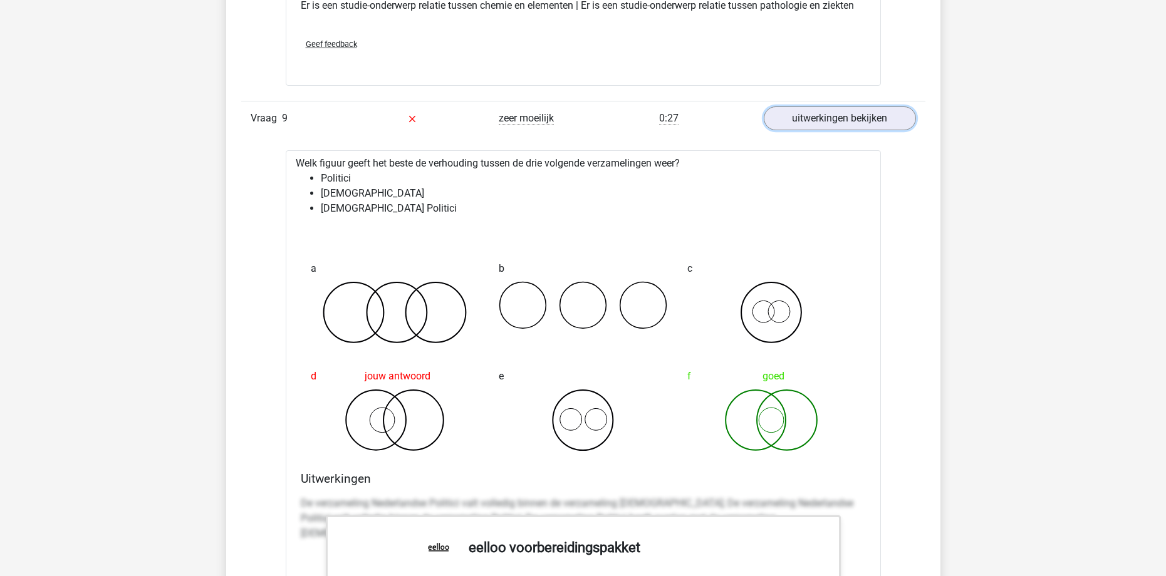
scroll to position [5950, 0]
drag, startPoint x: 938, startPoint y: 344, endPoint x: 954, endPoint y: 407, distance: 64.6
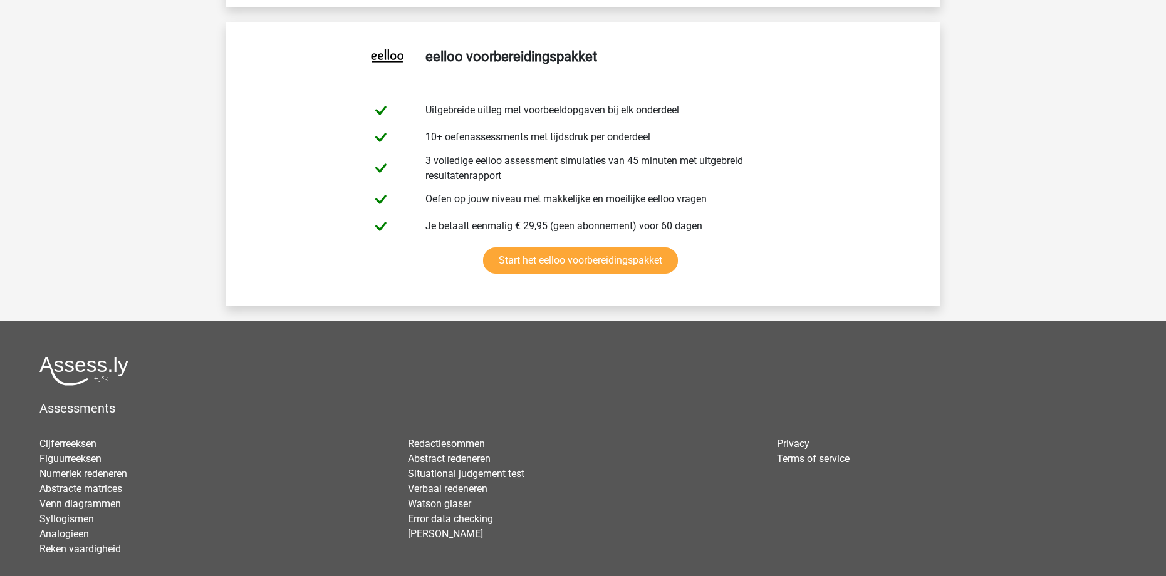
scroll to position [7203, 0]
